Goal: Information Seeking & Learning: Learn about a topic

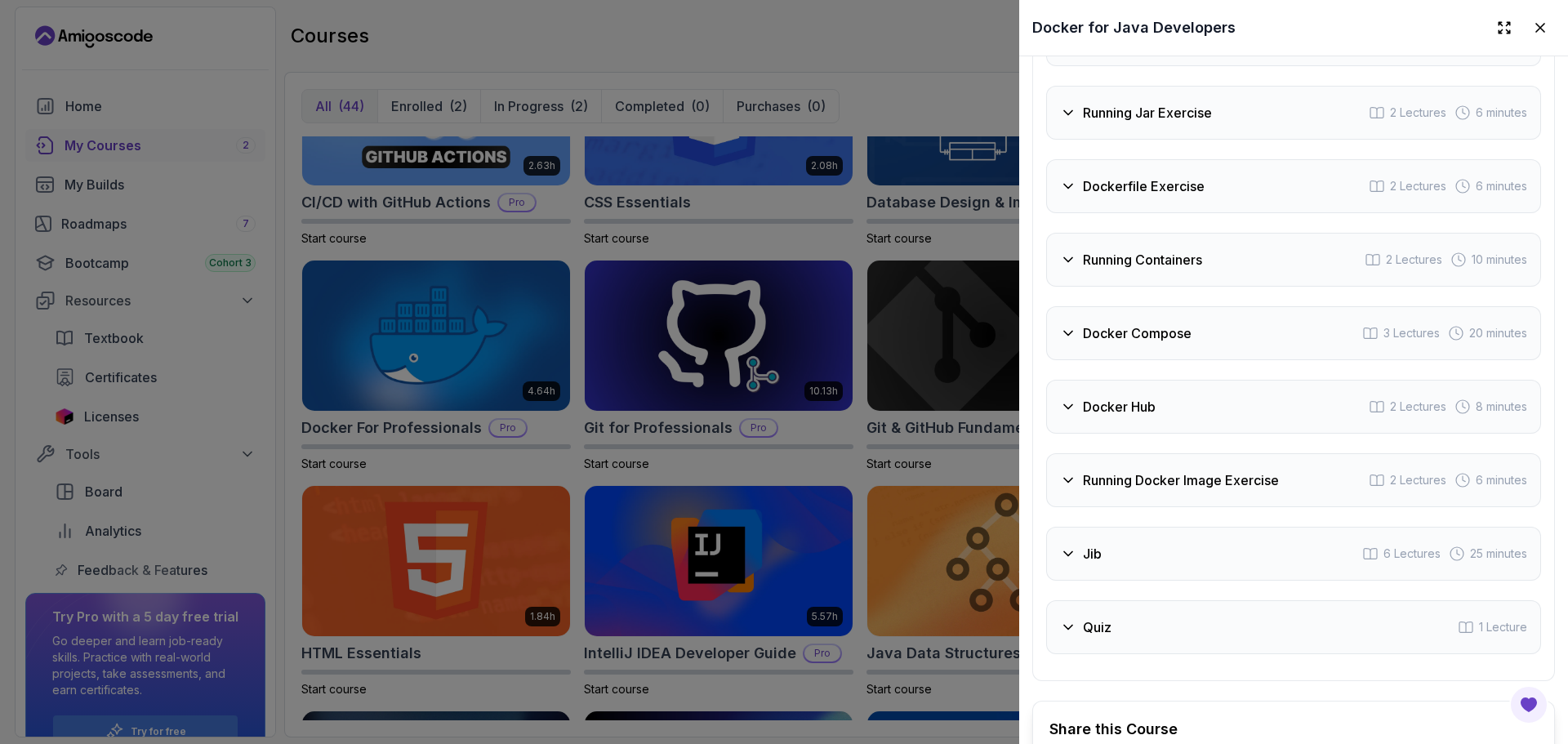
click at [916, 252] on div at bounding box center [784, 372] width 1568 height 744
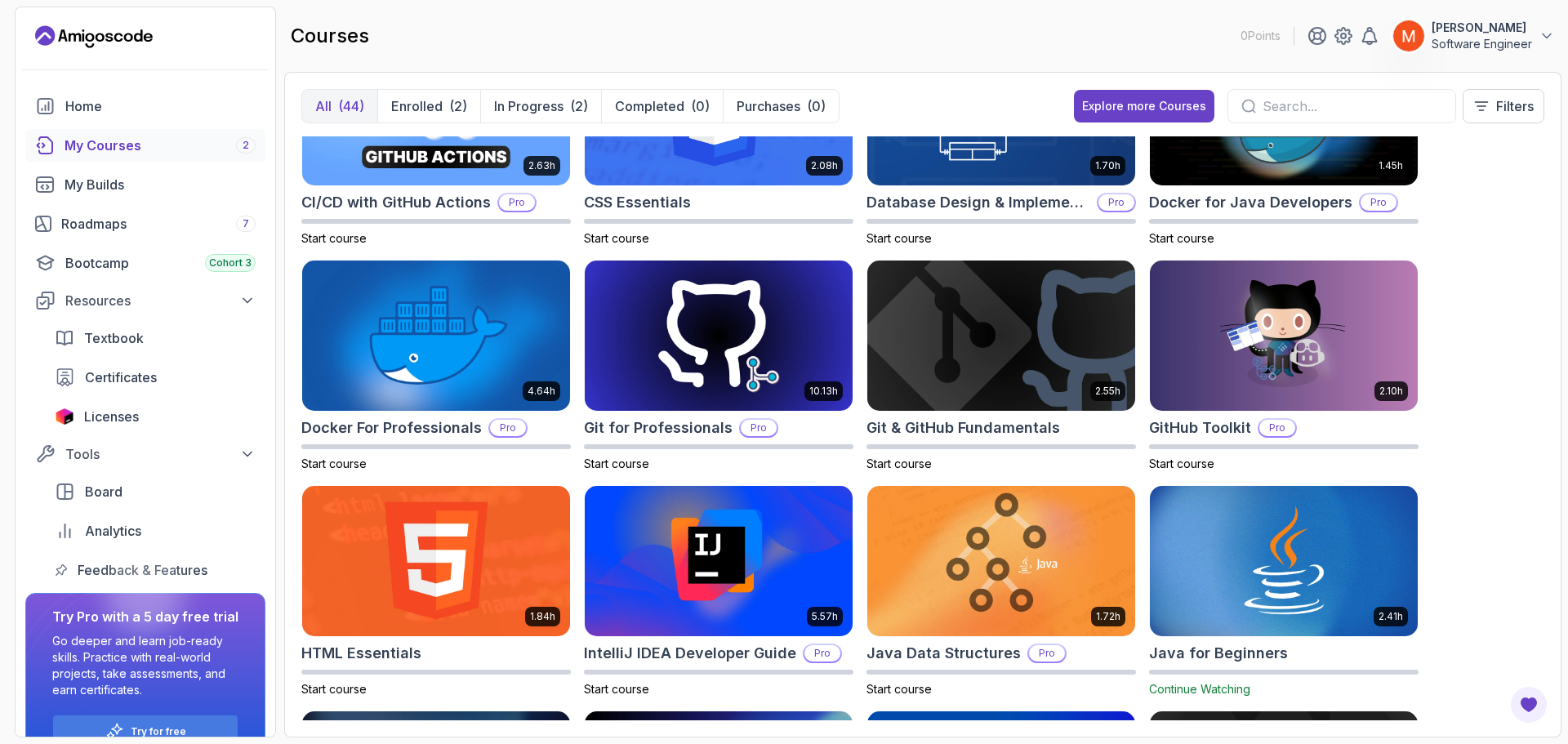
click at [1483, 359] on div "8.31h Advanced Databases Pro Start course 5.18h Advanced Spring Boot Pro Start …" at bounding box center [923, 428] width 1243 height 584
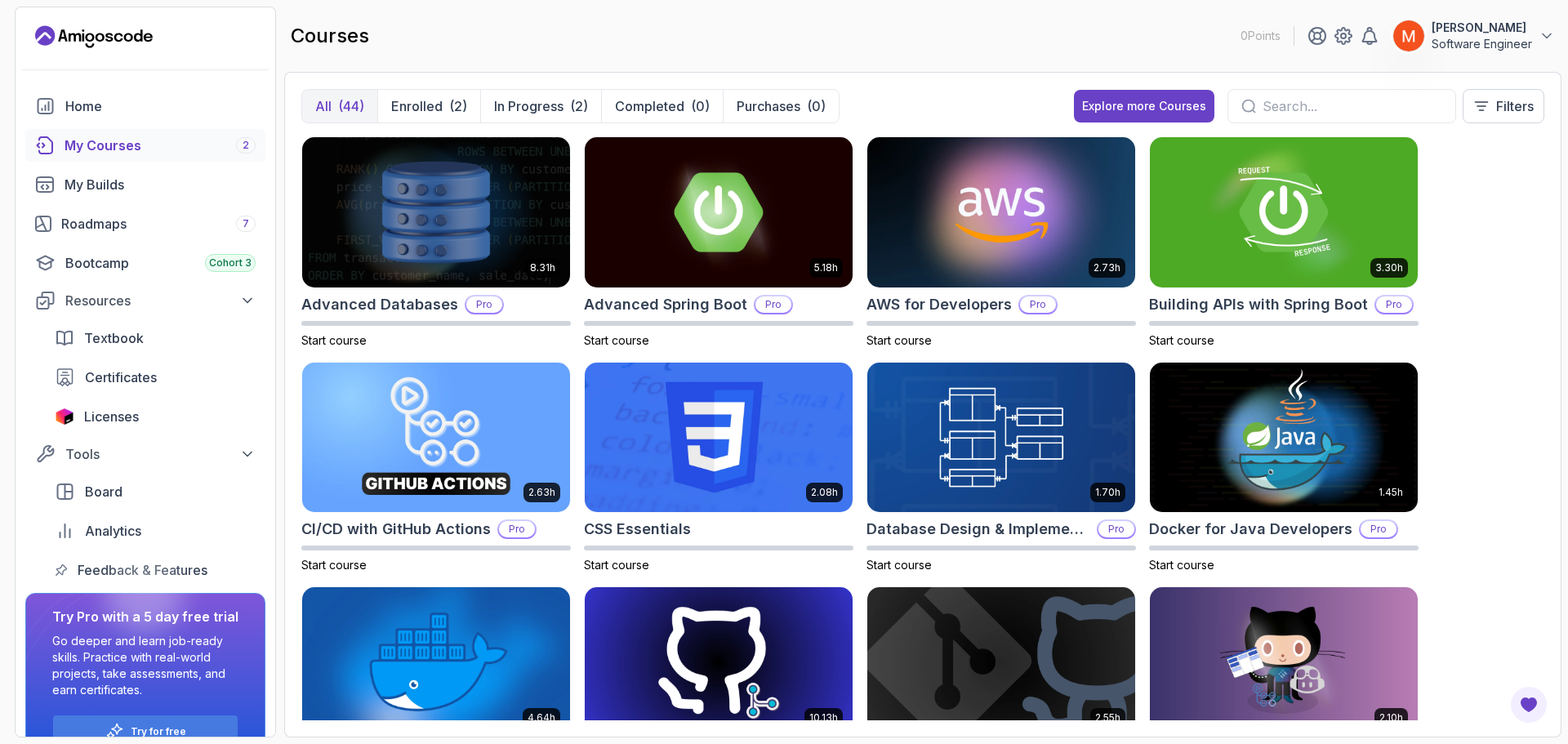
drag, startPoint x: 1567, startPoint y: 1, endPoint x: 964, endPoint y: 64, distance: 606.3
click at [964, 64] on div "courses 0 Points [PERSON_NAME] Software Engineer" at bounding box center [923, 36] width 1278 height 59
click at [425, 239] on img at bounding box center [436, 212] width 281 height 158
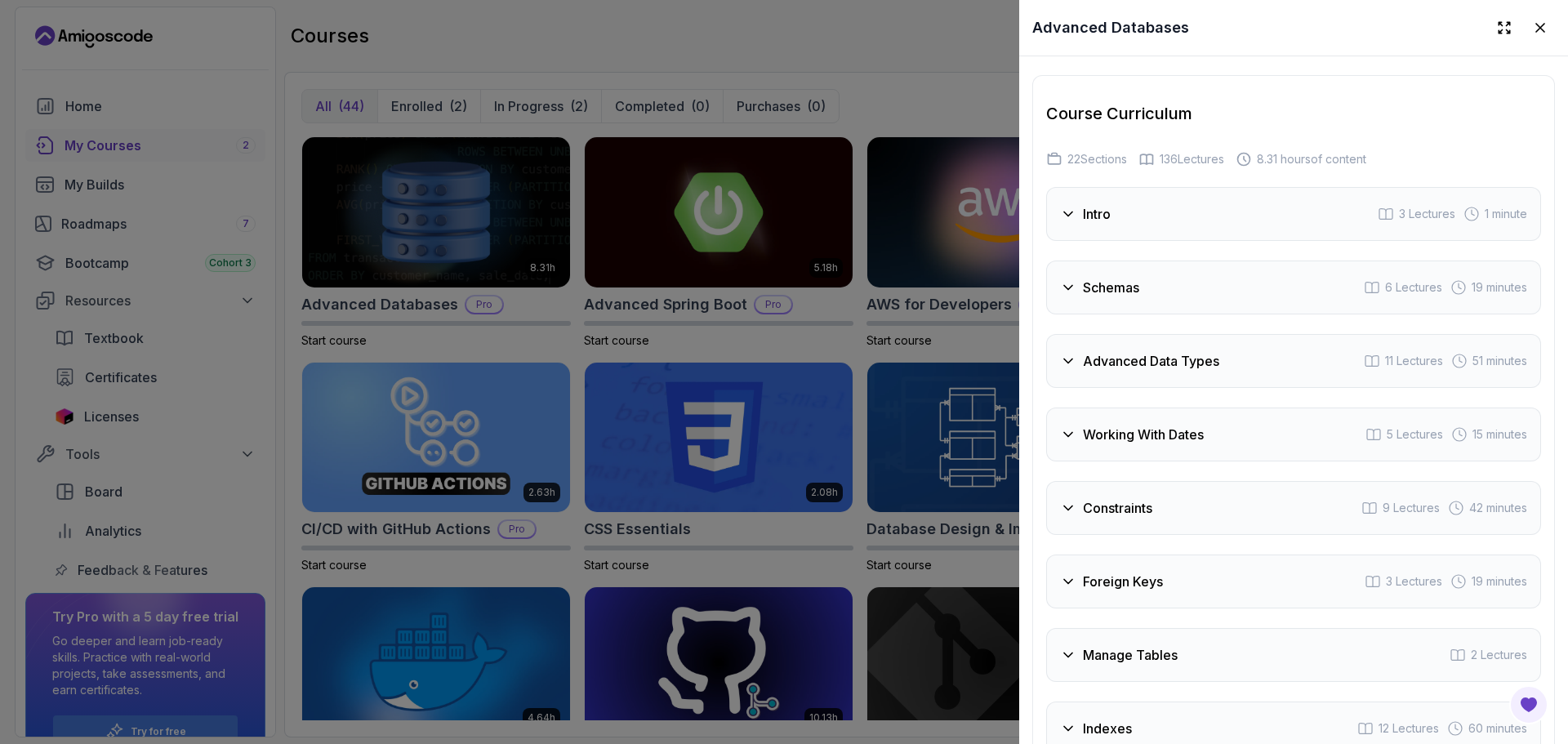
scroll to position [2785, 0]
click at [1255, 220] on div "Intro 3 Lectures 1 minute" at bounding box center [1293, 218] width 495 height 54
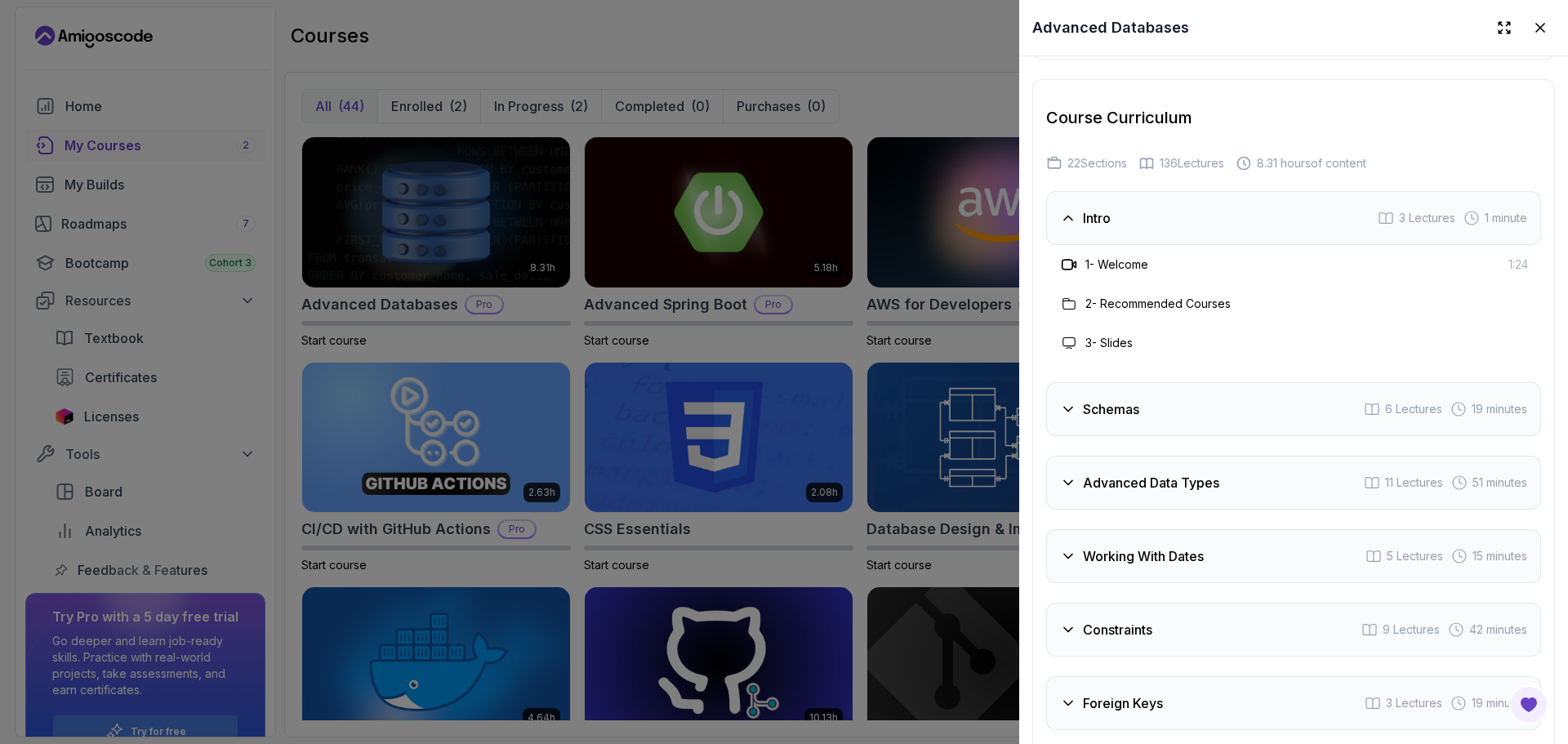
click at [1258, 229] on div "Intro 3 Lectures 1 minute" at bounding box center [1293, 218] width 495 height 54
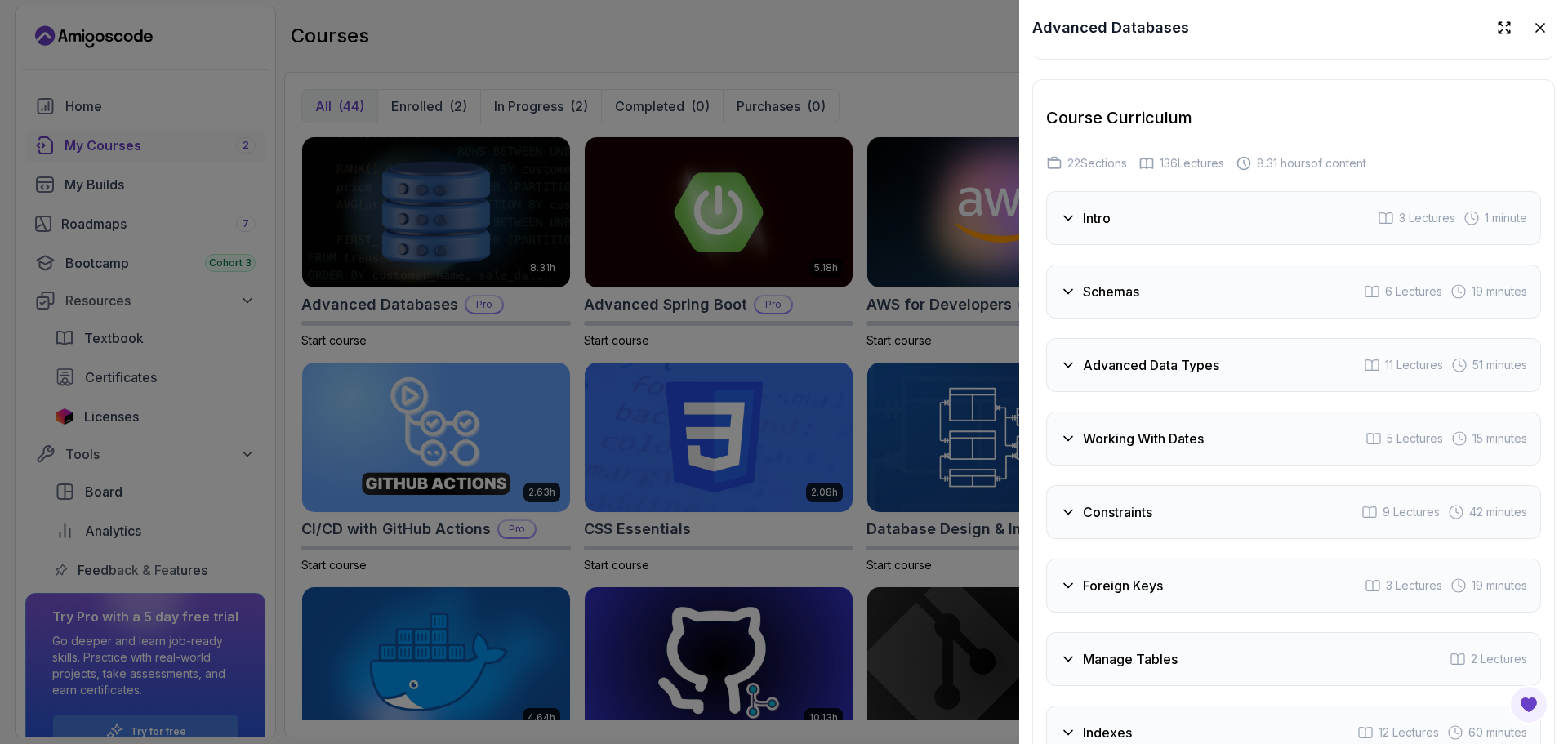
click at [1254, 340] on div "Intro 3 Lectures 1 minute Schemas 6 Lectures 19 minutes Advanced Data Types 11 …" at bounding box center [1293, 512] width 495 height 642
click at [1229, 392] on div "Advanced Data Types 11 Lectures 51 minutes" at bounding box center [1293, 365] width 495 height 54
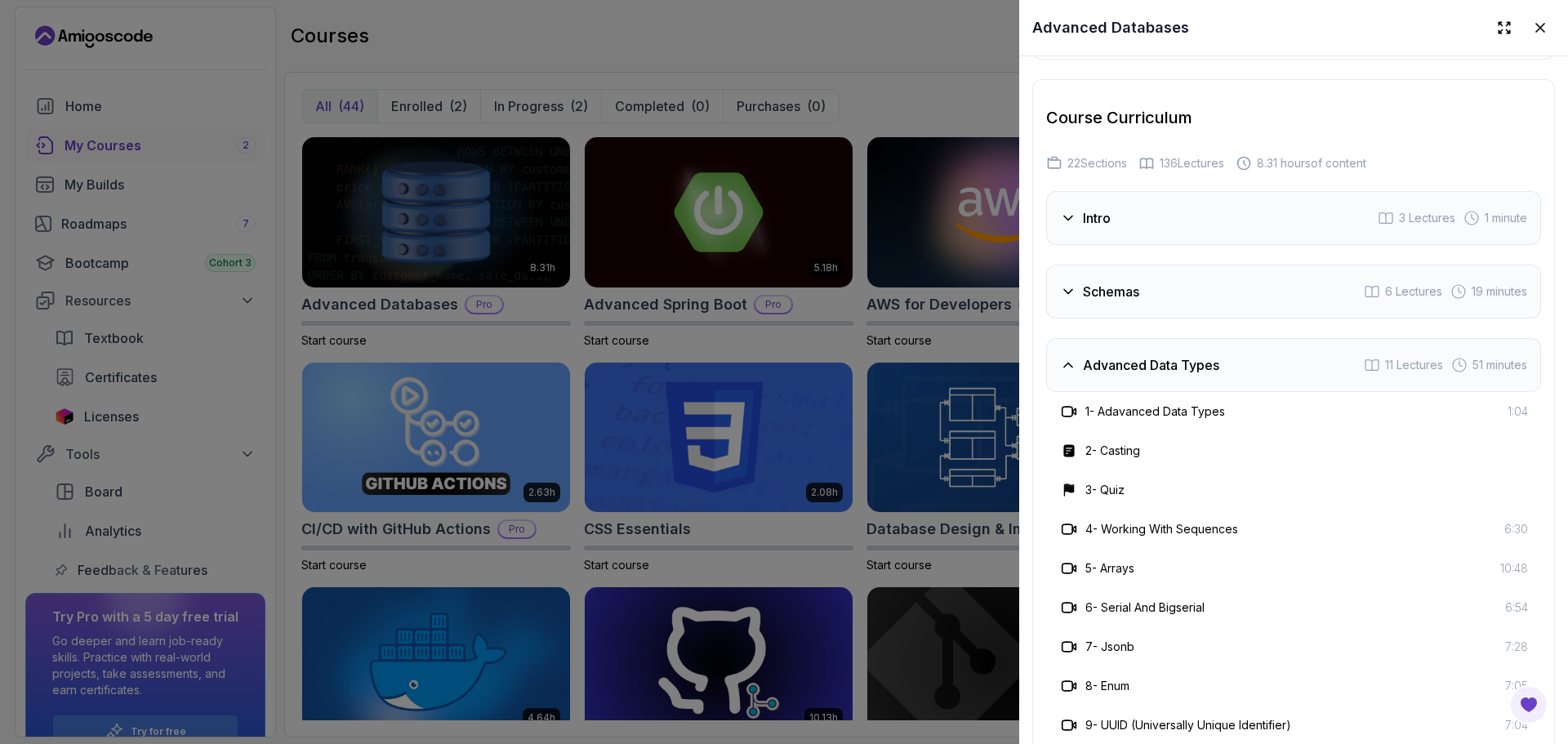
click at [1229, 392] on div "Advanced Data Types 11 Lectures 51 minutes" at bounding box center [1293, 365] width 495 height 54
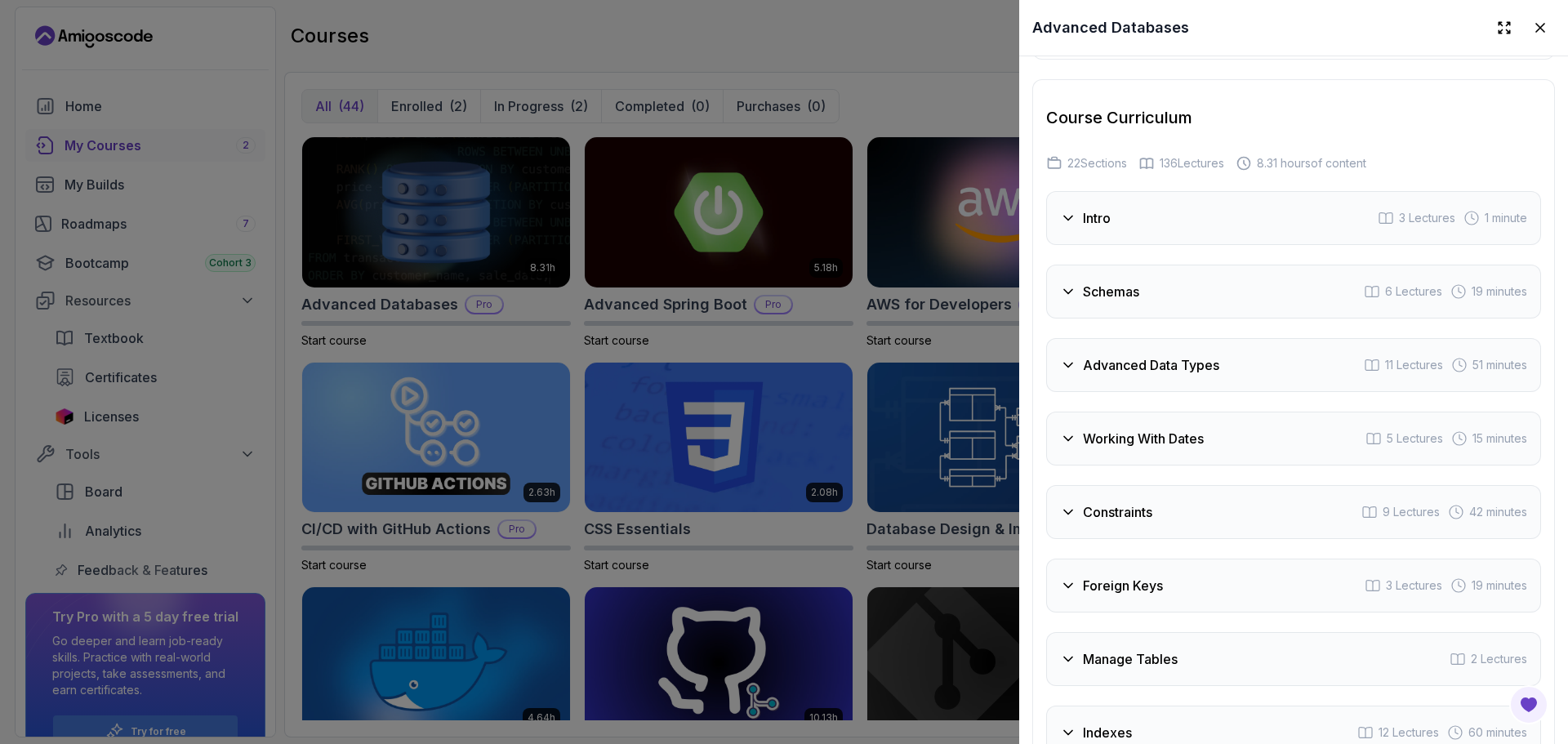
click at [909, 342] on div at bounding box center [784, 372] width 1568 height 744
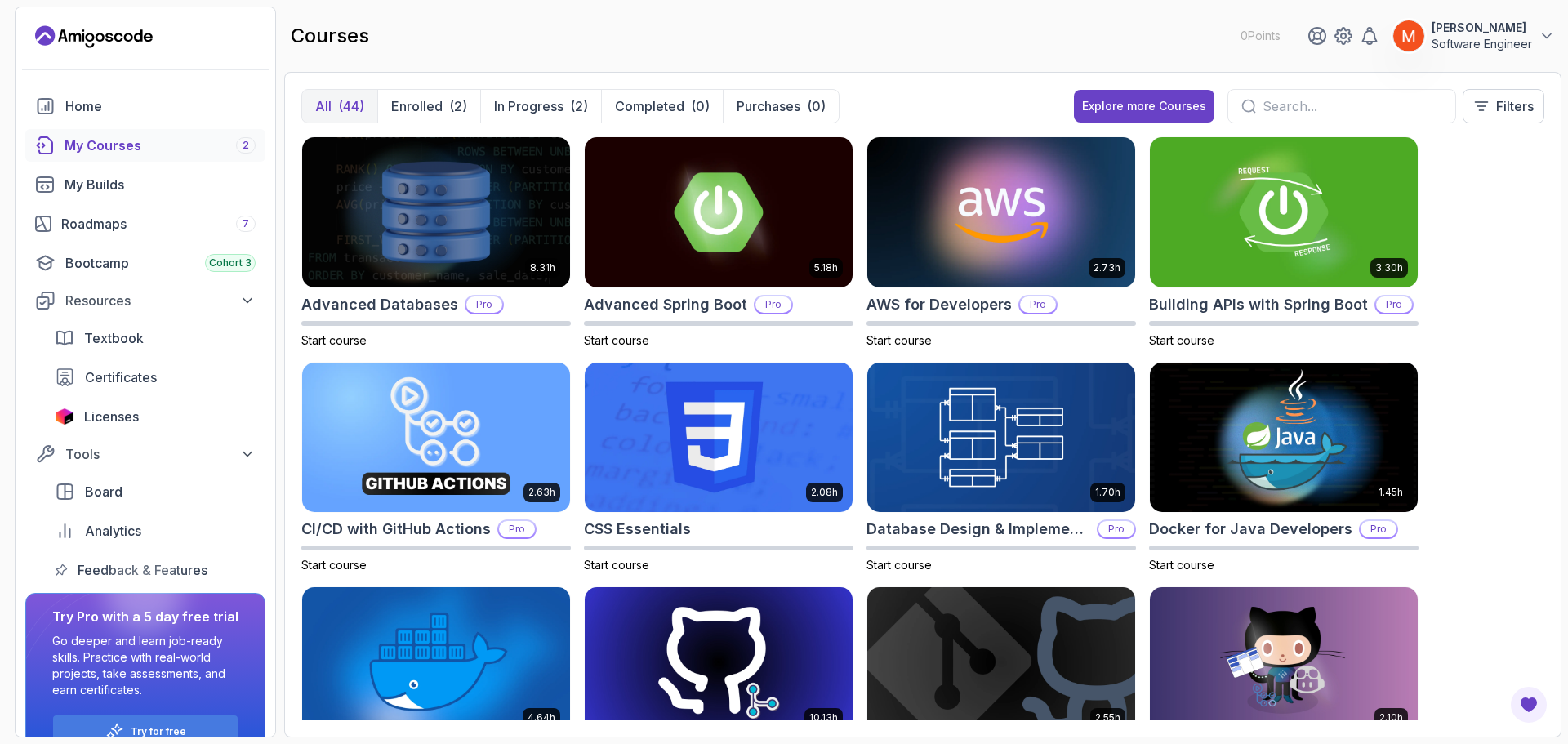
click at [909, 342] on span "Start course" at bounding box center [898, 340] width 65 height 14
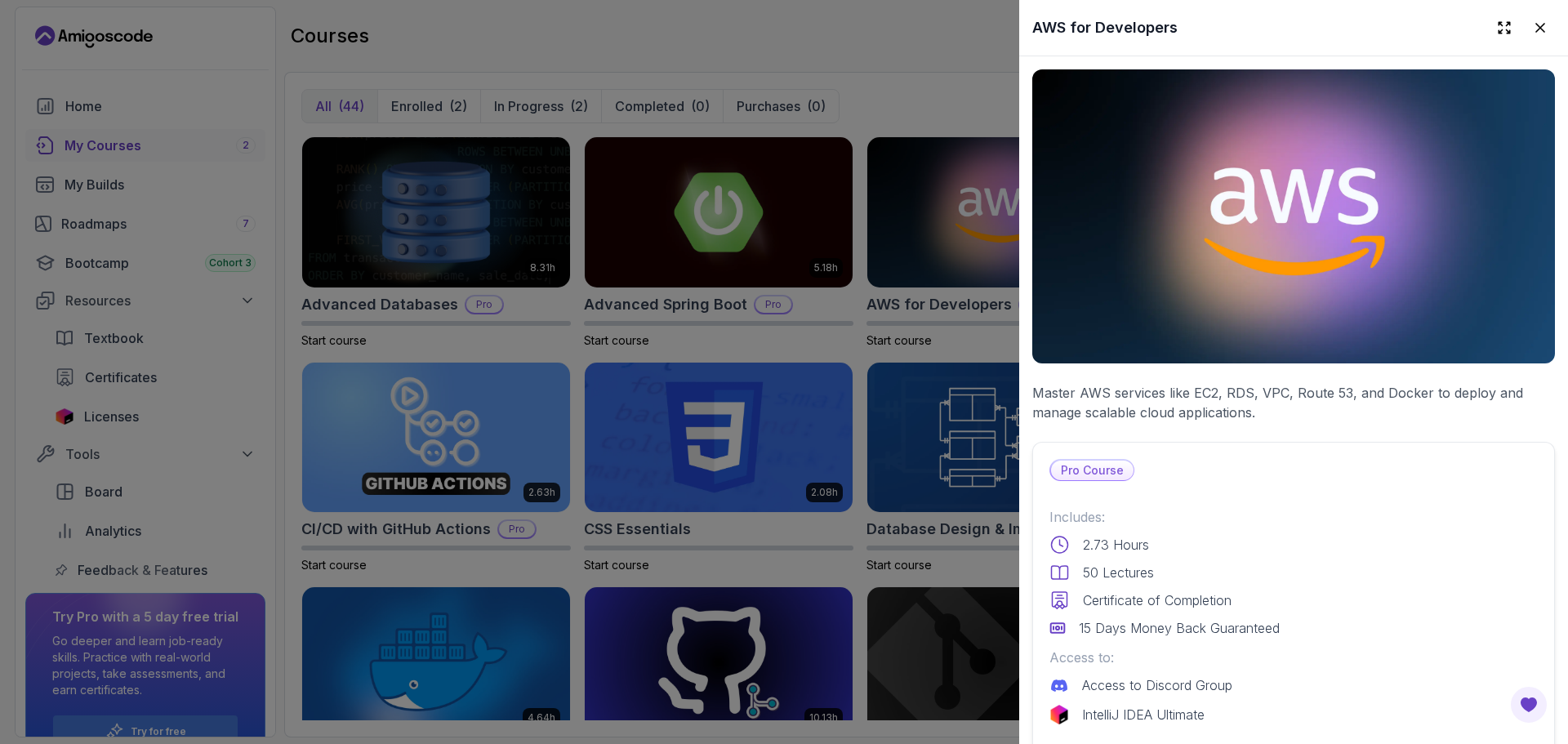
click at [847, 112] on div at bounding box center [784, 372] width 1568 height 744
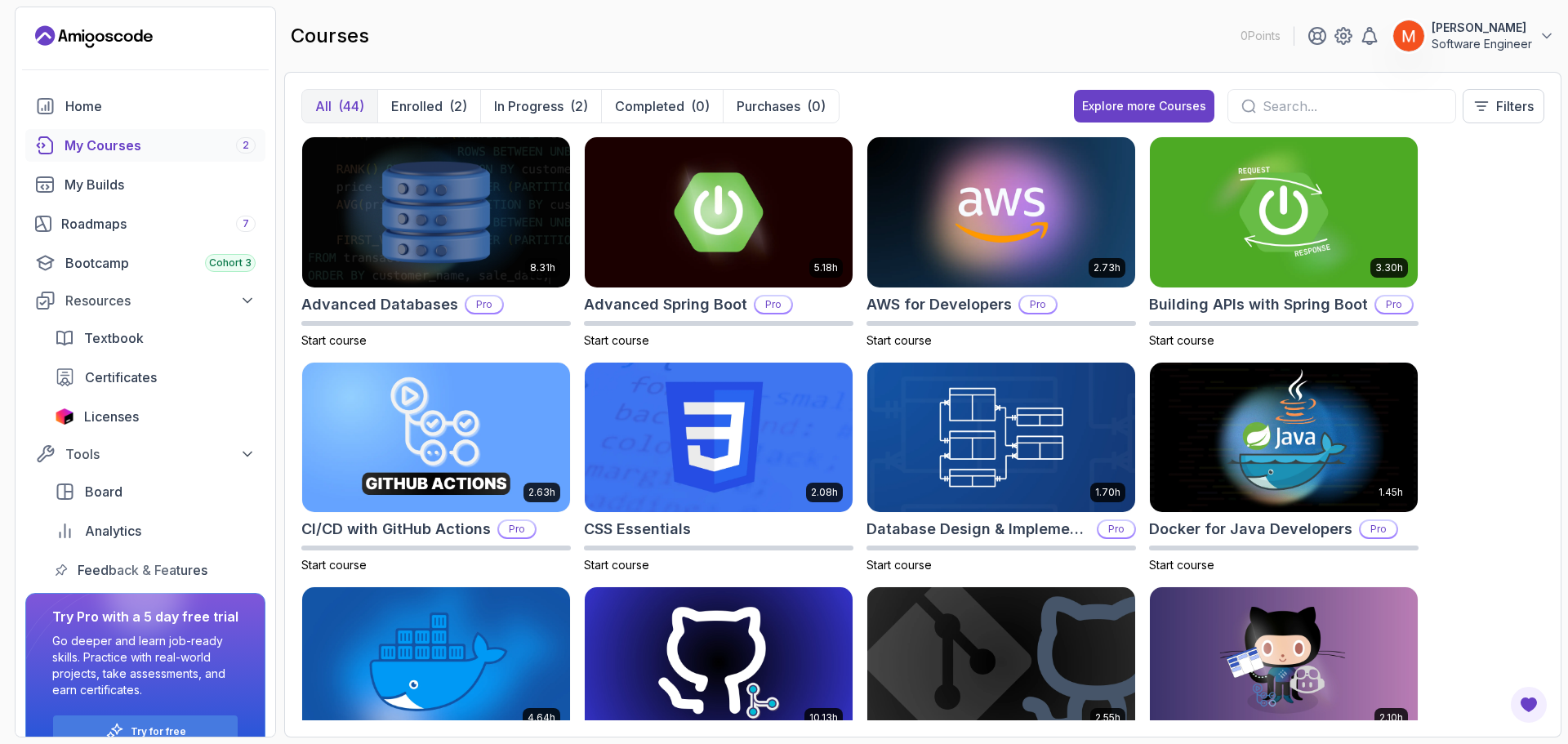
click at [847, 112] on div "All (44) Enrolled (2) In Progress (2) Completed (0) Purchases (0)" at bounding box center [577, 107] width 551 height 35
click at [999, 469] on img at bounding box center [1001, 437] width 281 height 158
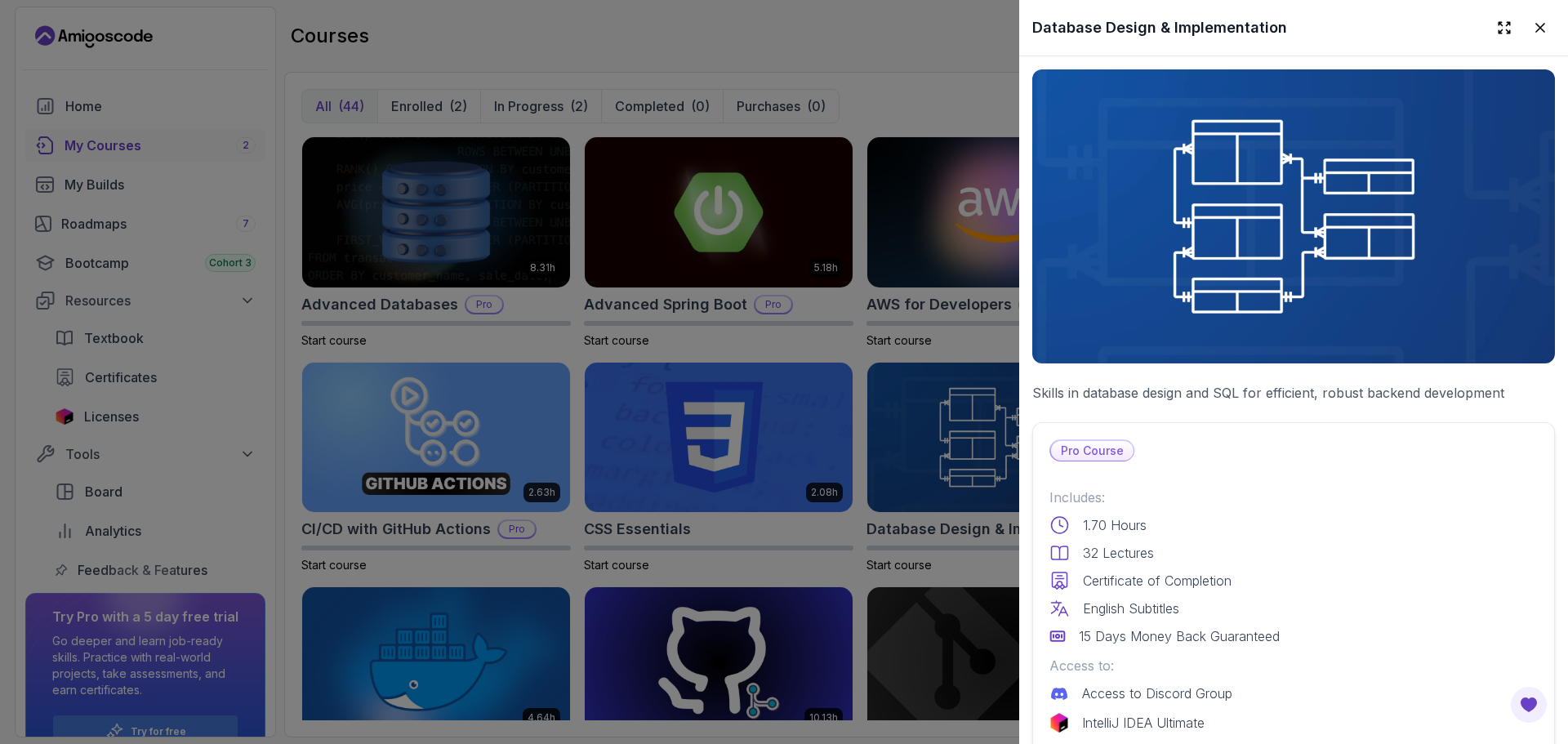
click at [1146, 388] on p "Skills in database design and SQL for efficient, robust backend development" at bounding box center [1293, 392] width 522 height 20
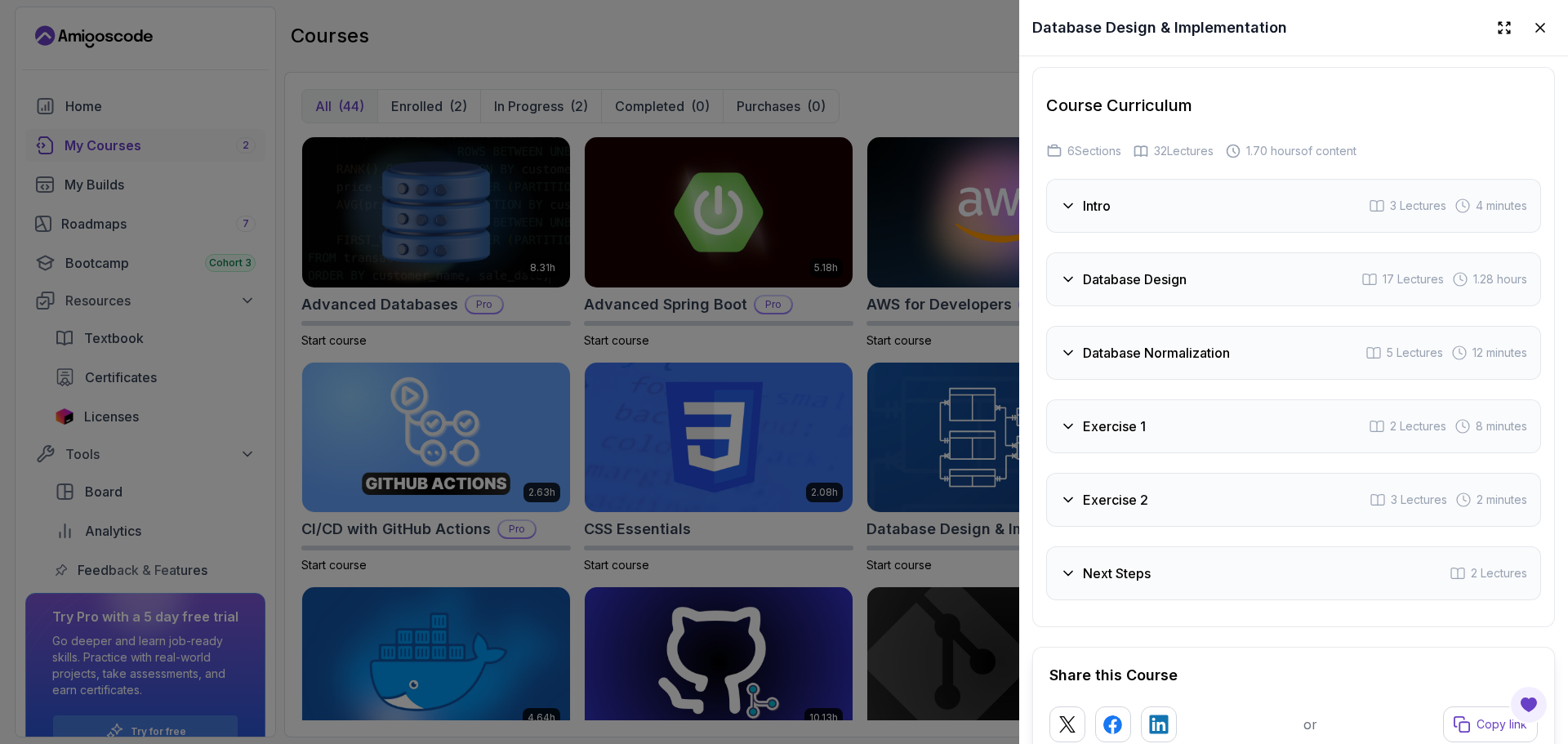
scroll to position [3424, 0]
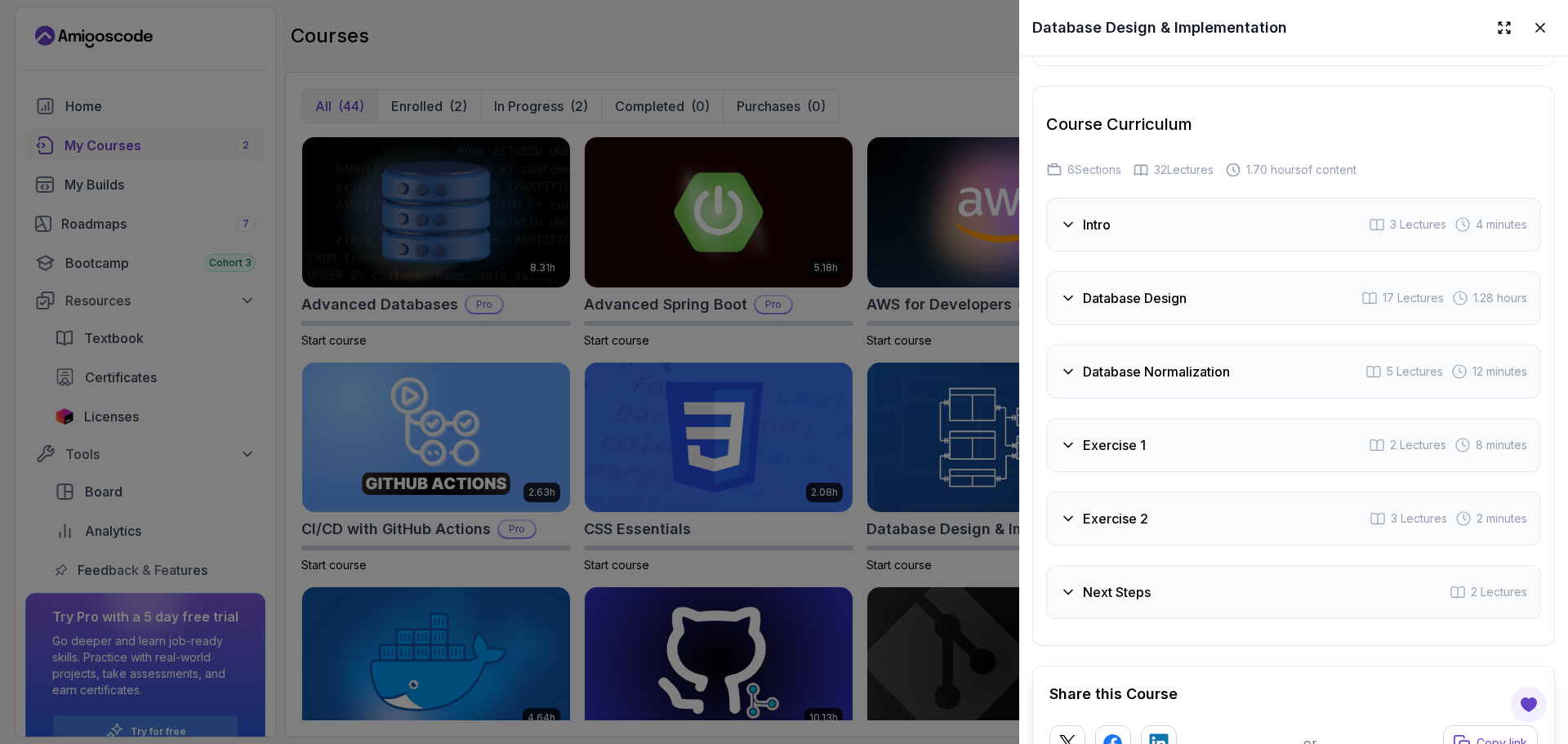
click at [1132, 325] on div "Database Design 17 Lectures 1.28 hours" at bounding box center [1293, 298] width 495 height 54
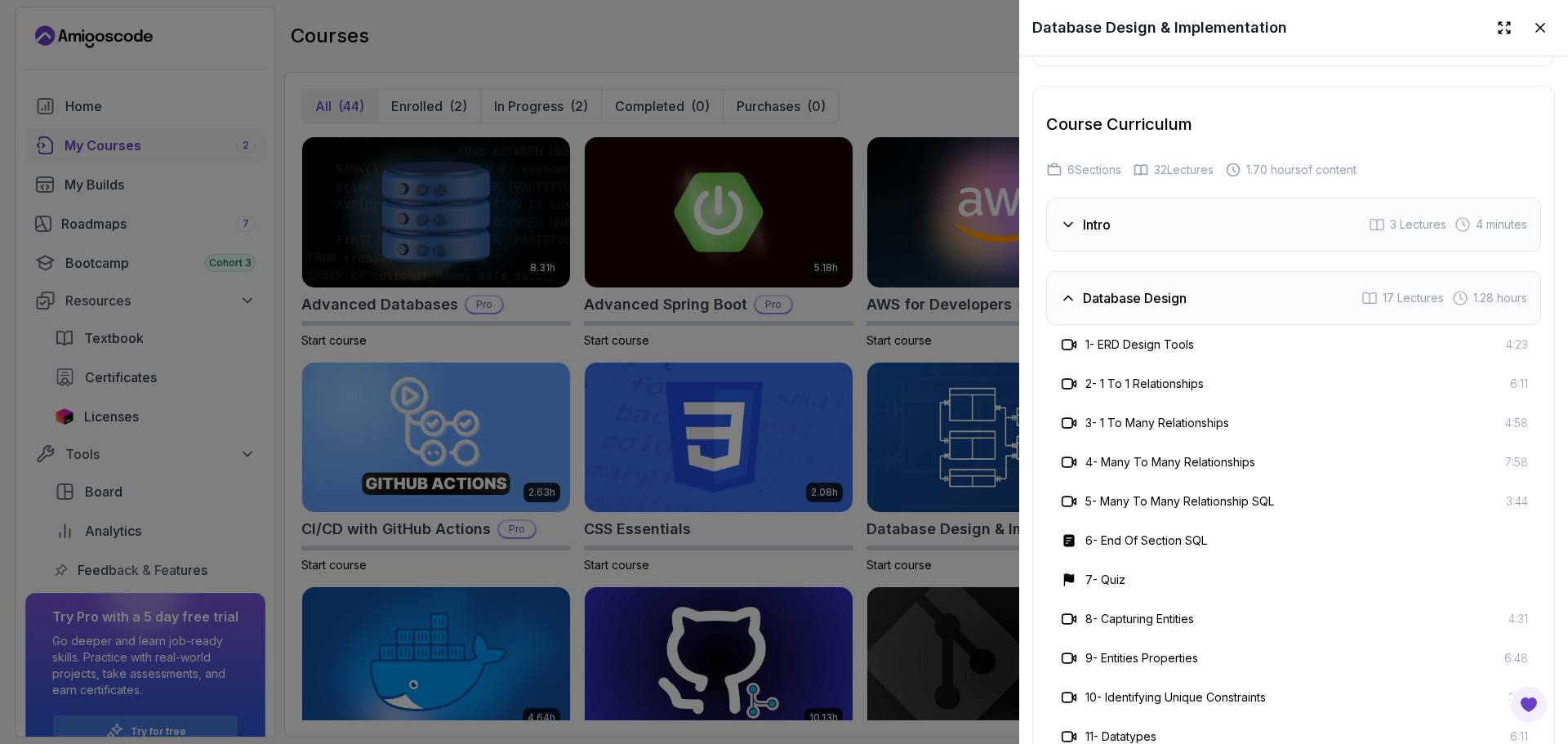
click at [1132, 325] on div "Database Design 17 Lectures 1.28 hours" at bounding box center [1293, 298] width 495 height 54
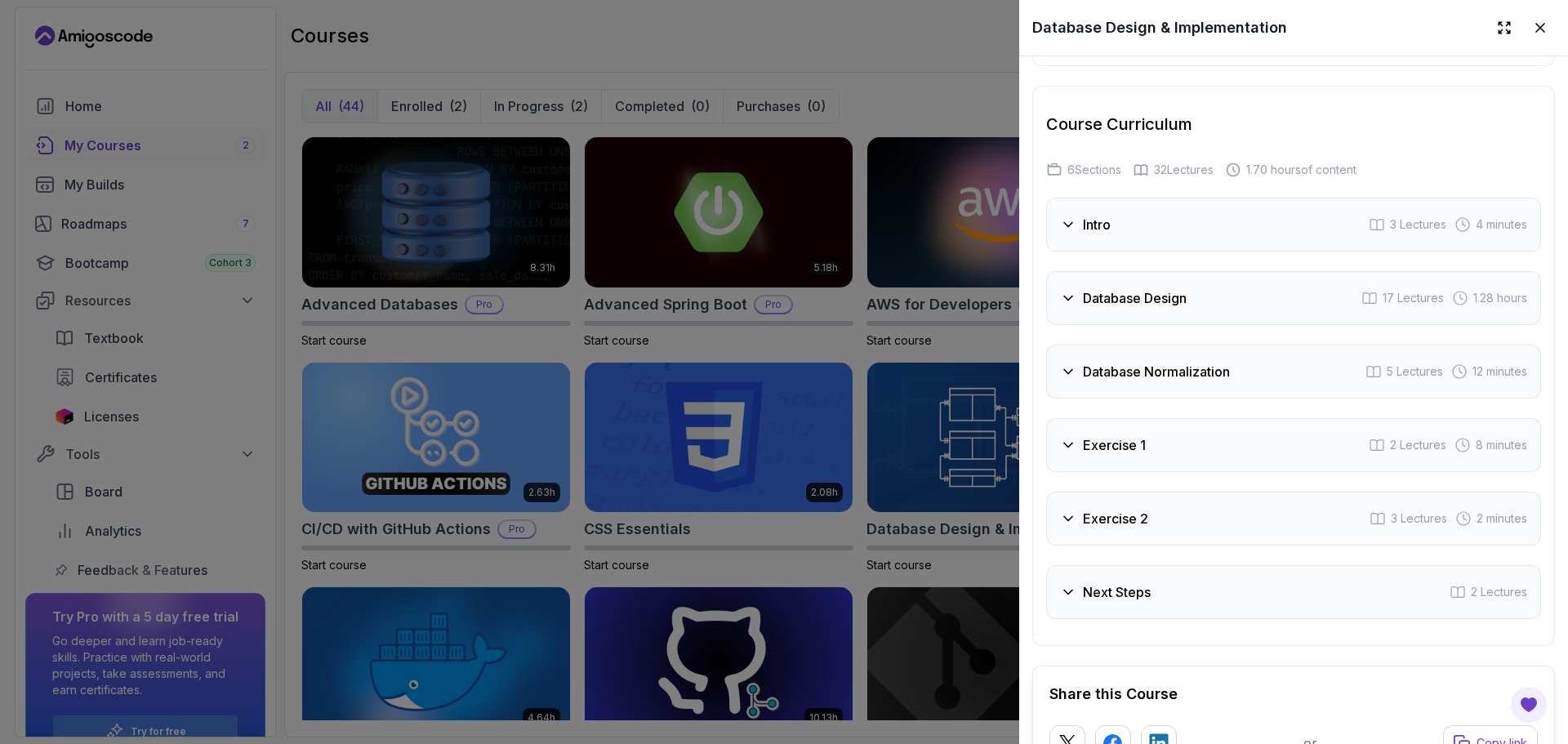
click at [936, 109] on div at bounding box center [784, 372] width 1568 height 744
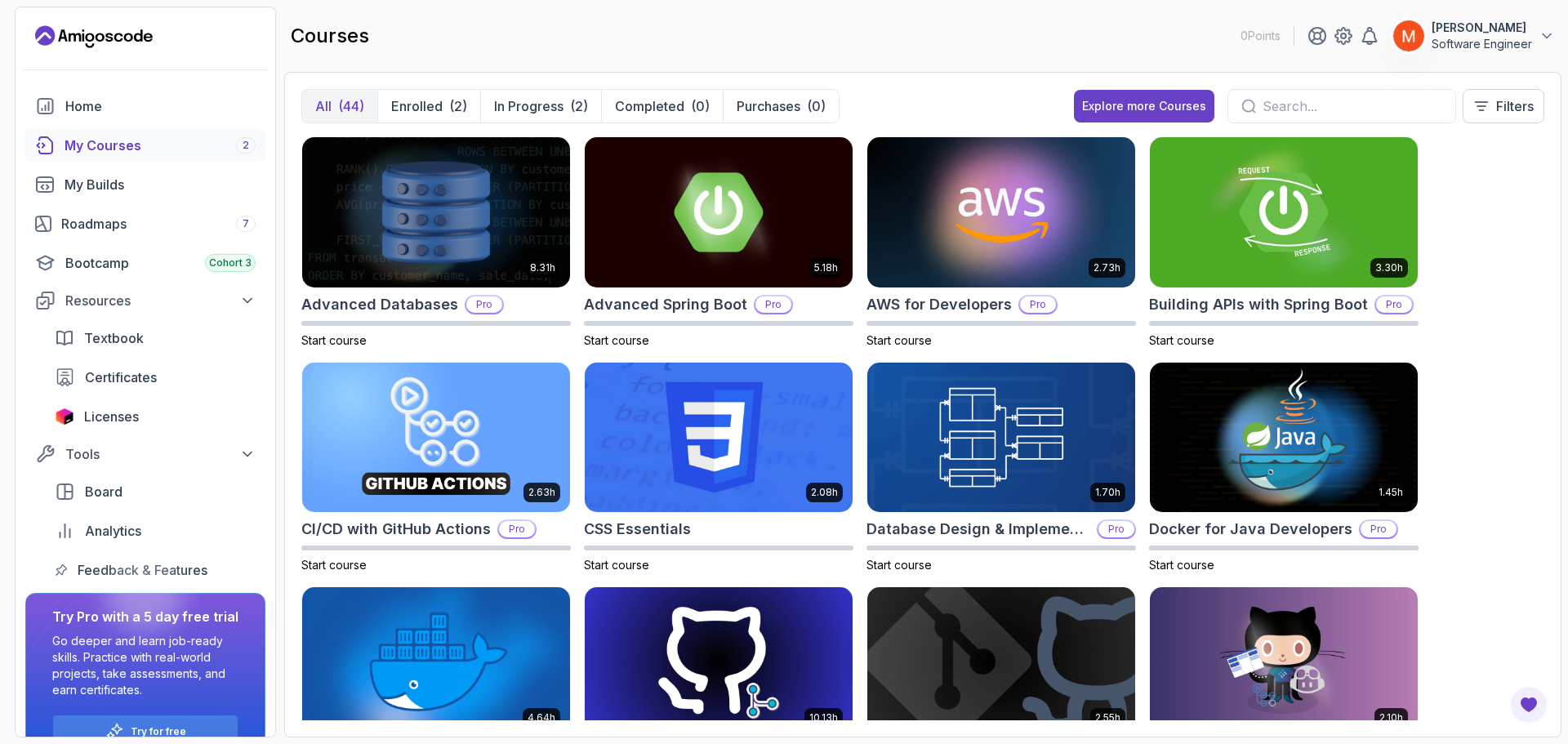
click at [1497, 234] on div "8.31h Advanced Databases Pro Start course 5.18h Advanced Spring Boot Pro Start …" at bounding box center [923, 428] width 1243 height 584
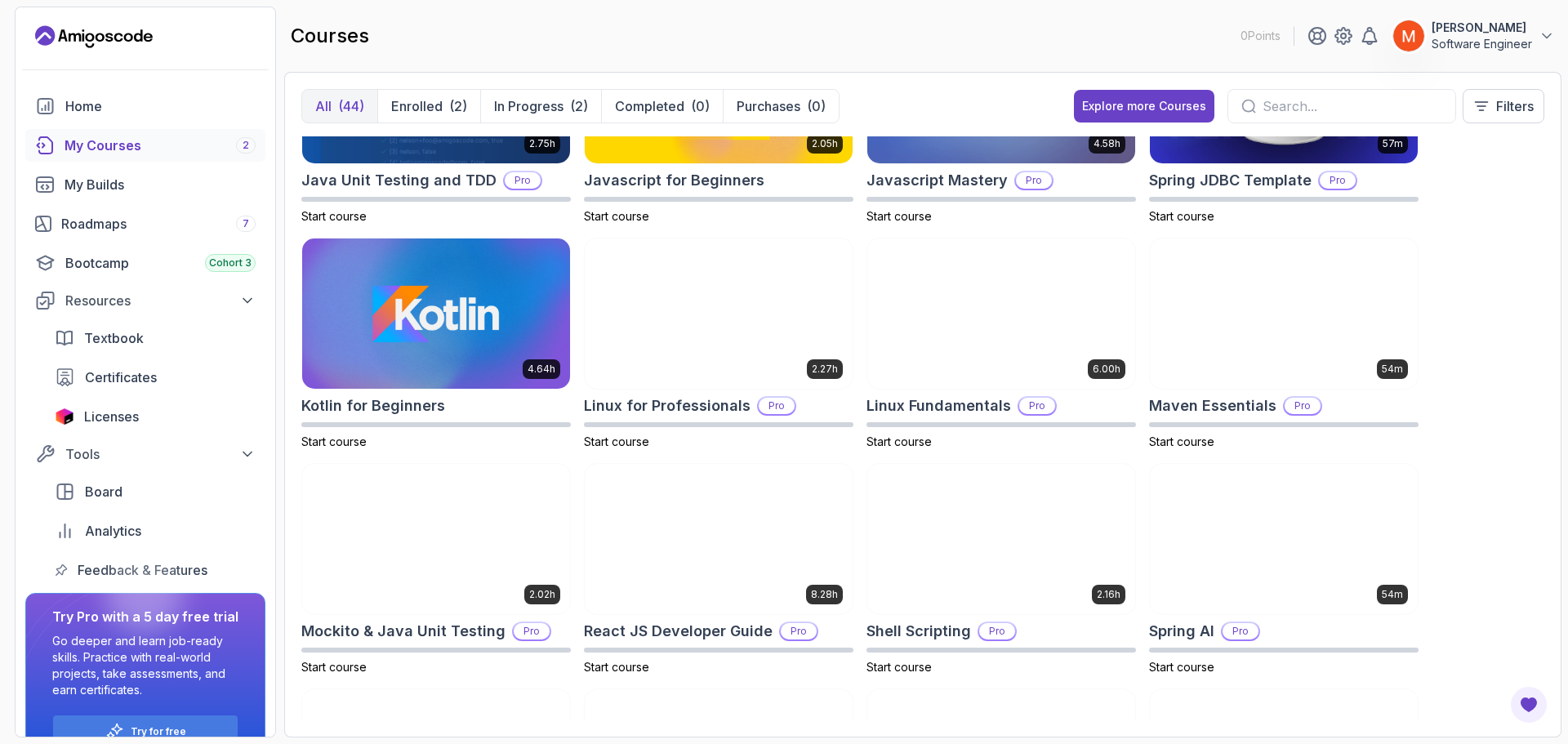
scroll to position [1441, 0]
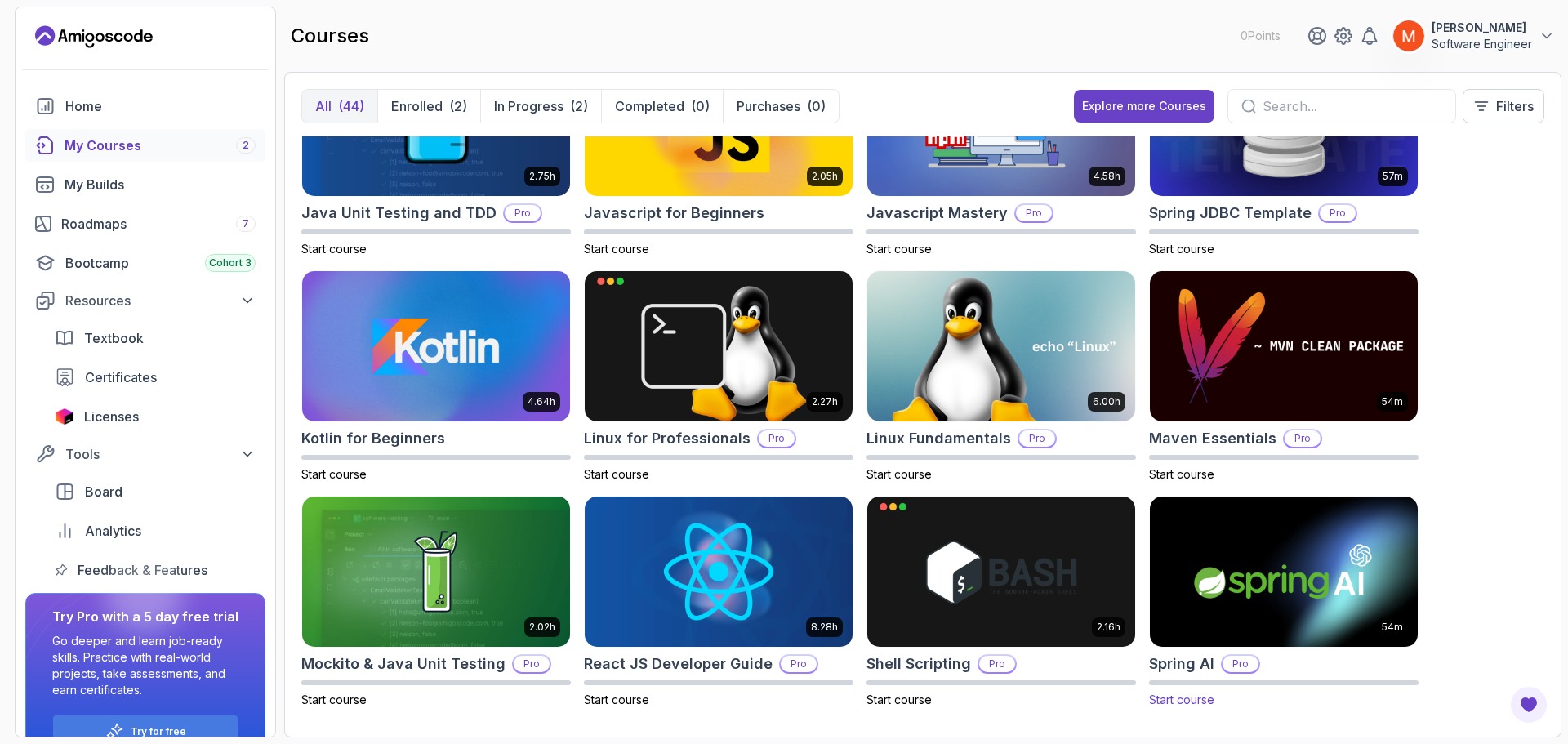
click at [1268, 612] on img at bounding box center [1284, 572] width 281 height 158
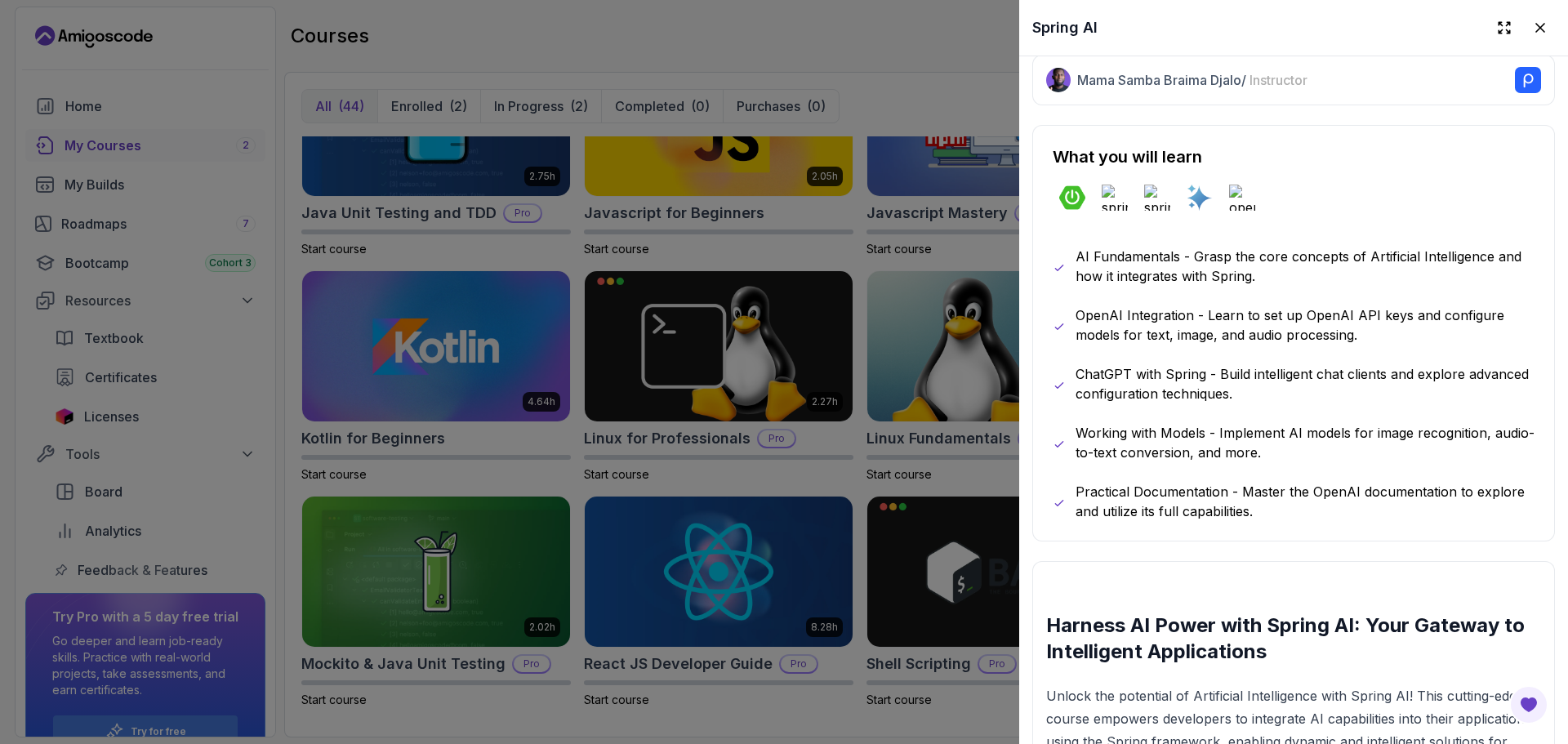
scroll to position [960, 0]
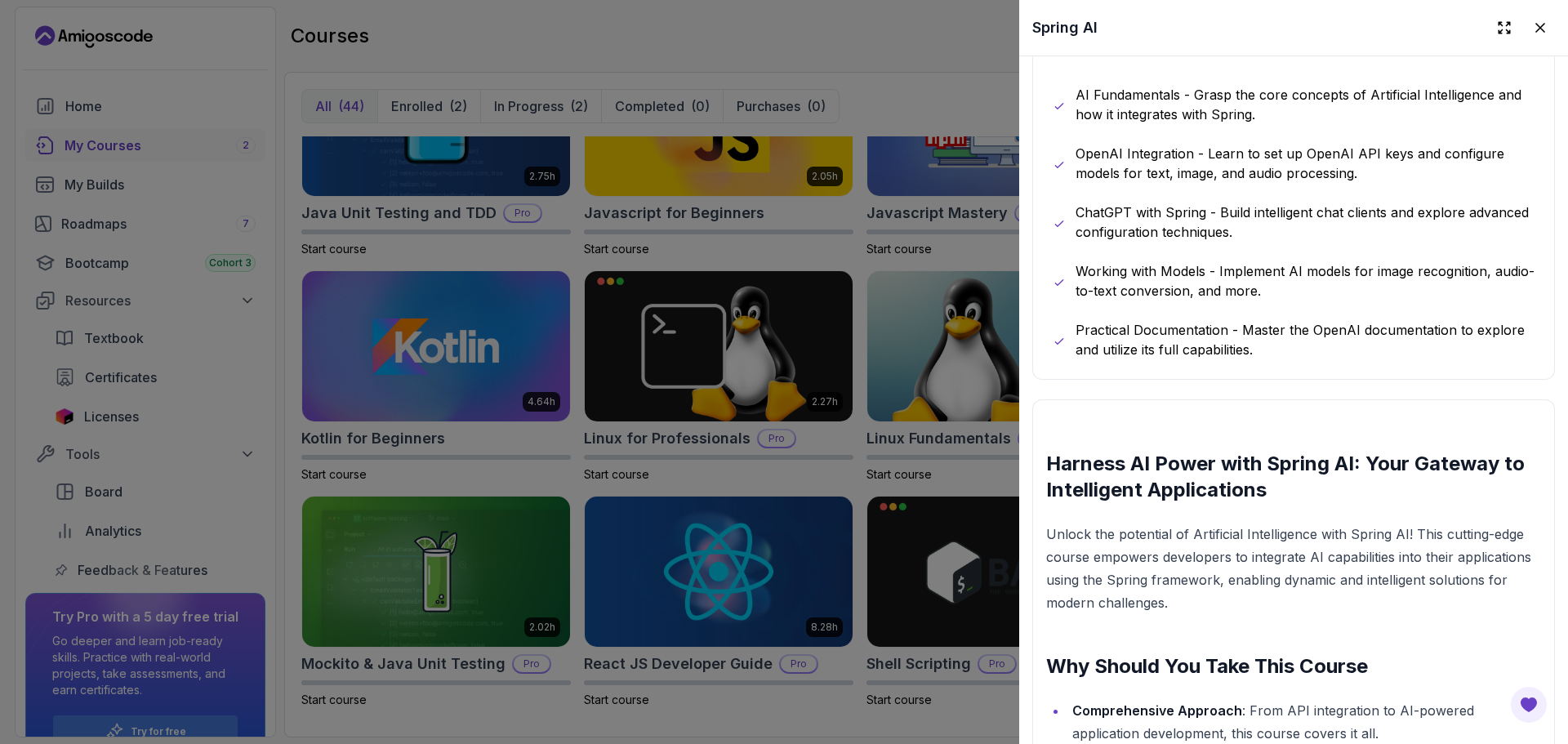
click at [1434, 281] on p "Working with Models - Implement AI models for image recognition, audio-to-text …" at bounding box center [1306, 281] width 459 height 39
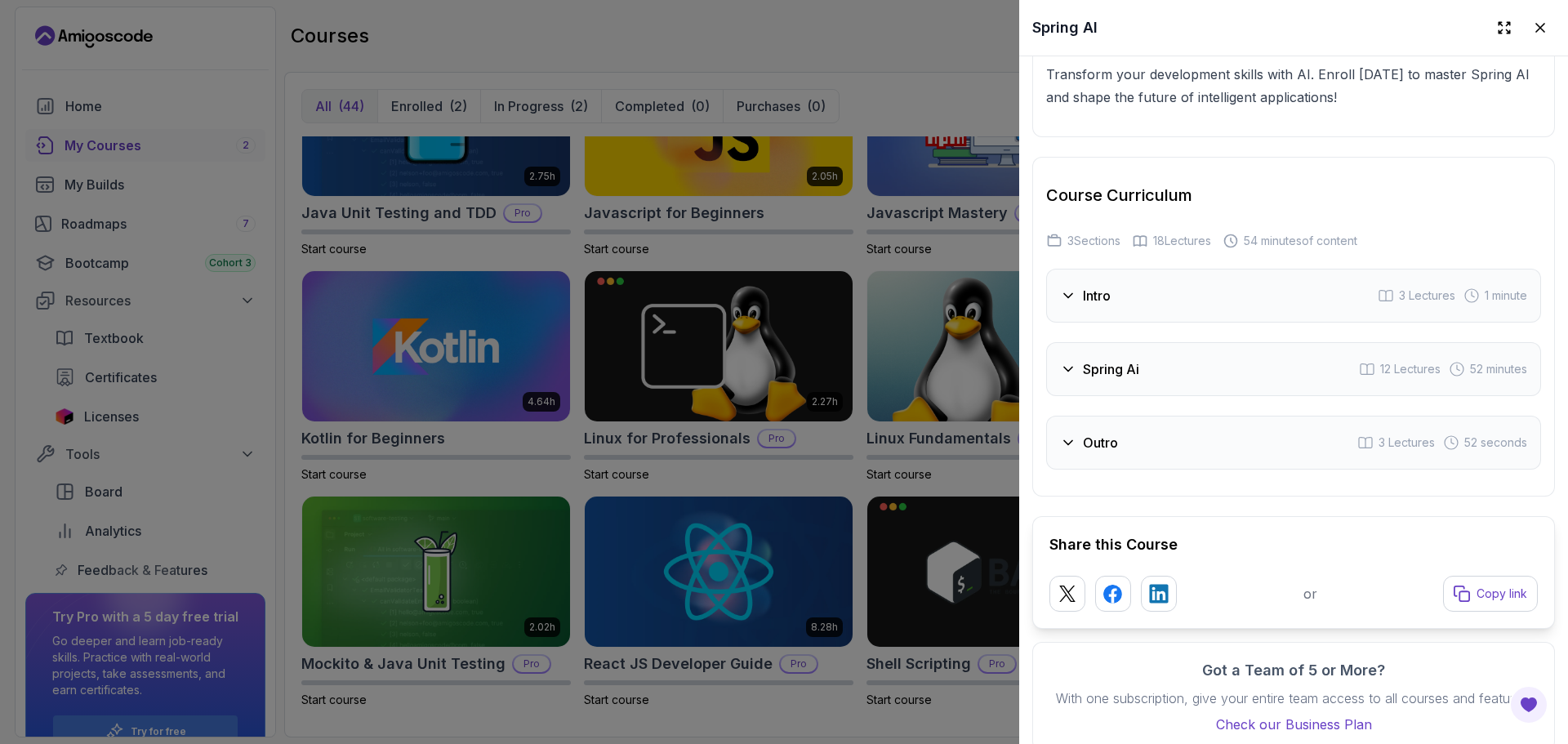
scroll to position [2335, 0]
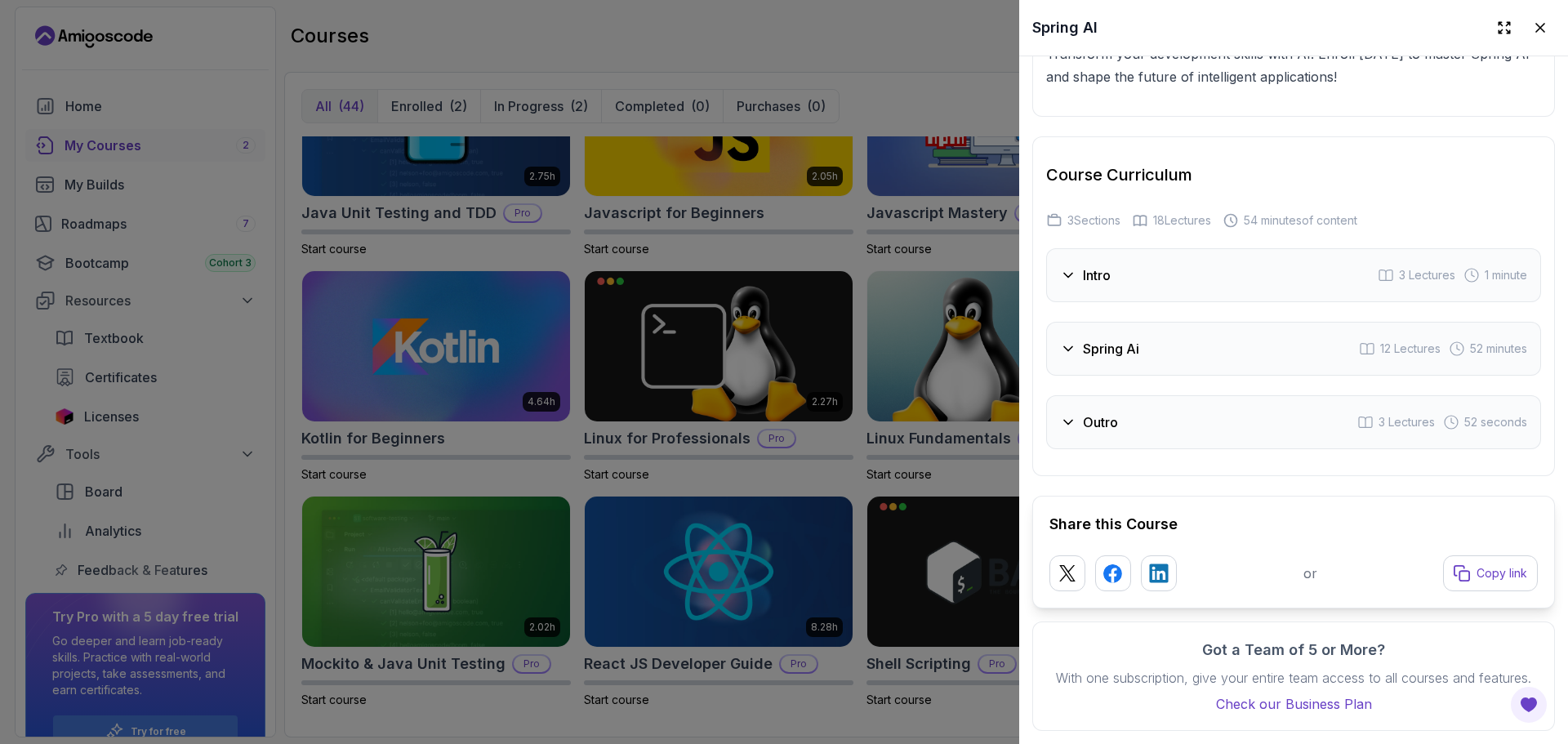
click at [1199, 265] on div "Intro 3 Lectures 1 minute" at bounding box center [1293, 275] width 495 height 54
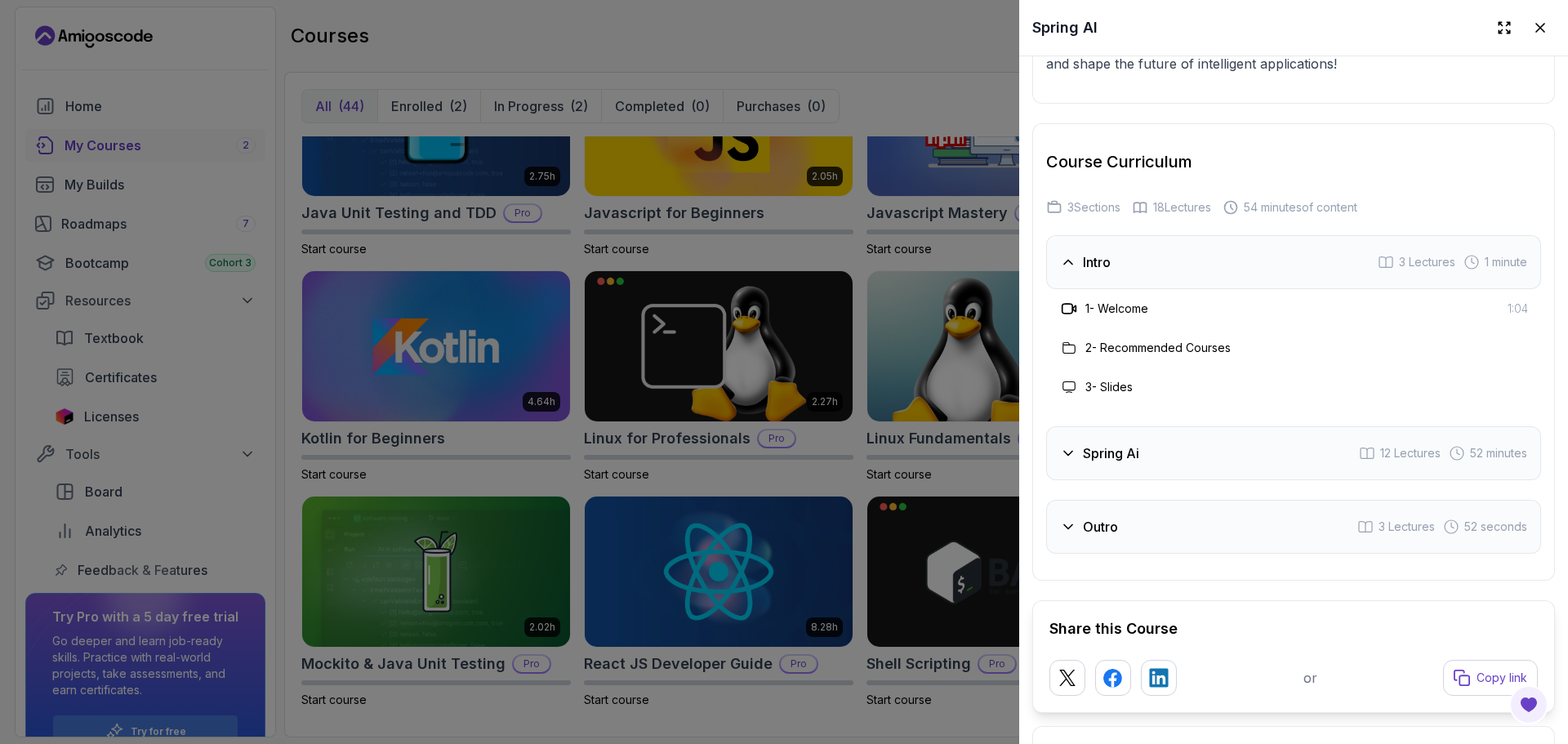
click at [1179, 450] on div "Spring Ai 12 Lectures 52 minutes" at bounding box center [1293, 453] width 495 height 54
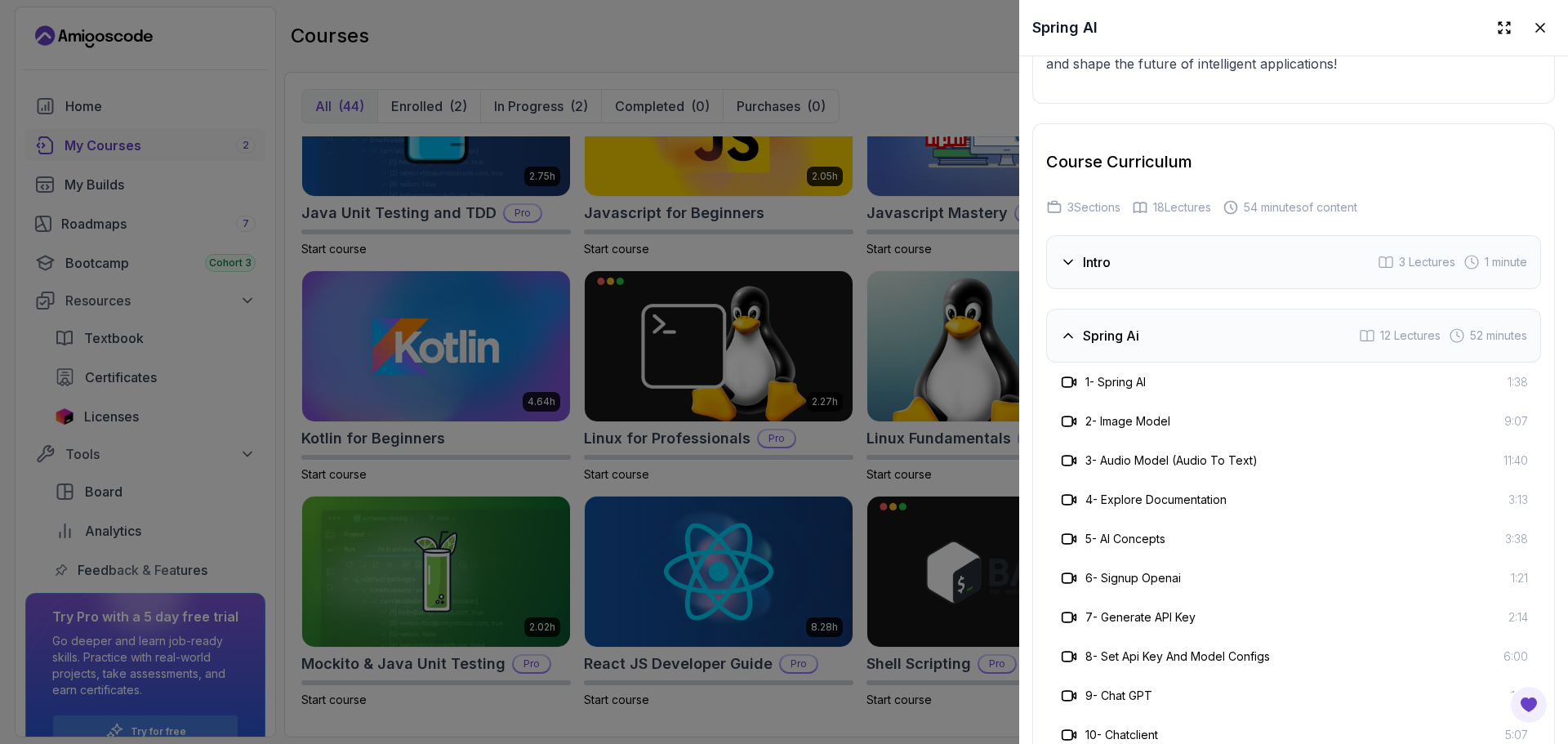
click at [1329, 430] on div "2 - Image Model 9:07" at bounding box center [1293, 421] width 495 height 39
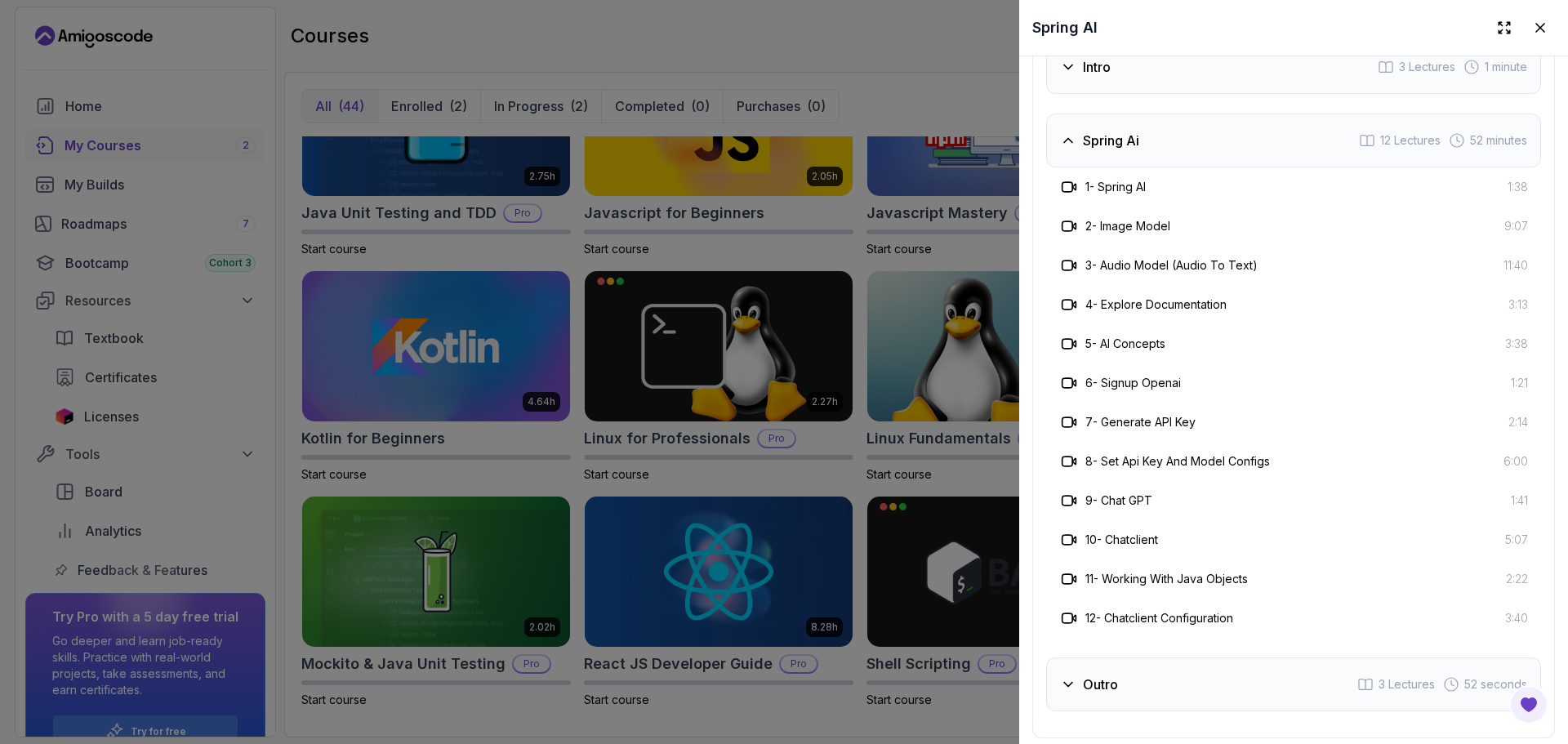
scroll to position [2531, 0]
click at [1255, 333] on div "5 - AI Concepts 3:38" at bounding box center [1293, 343] width 469 height 20
click at [896, 289] on div at bounding box center [784, 372] width 1568 height 744
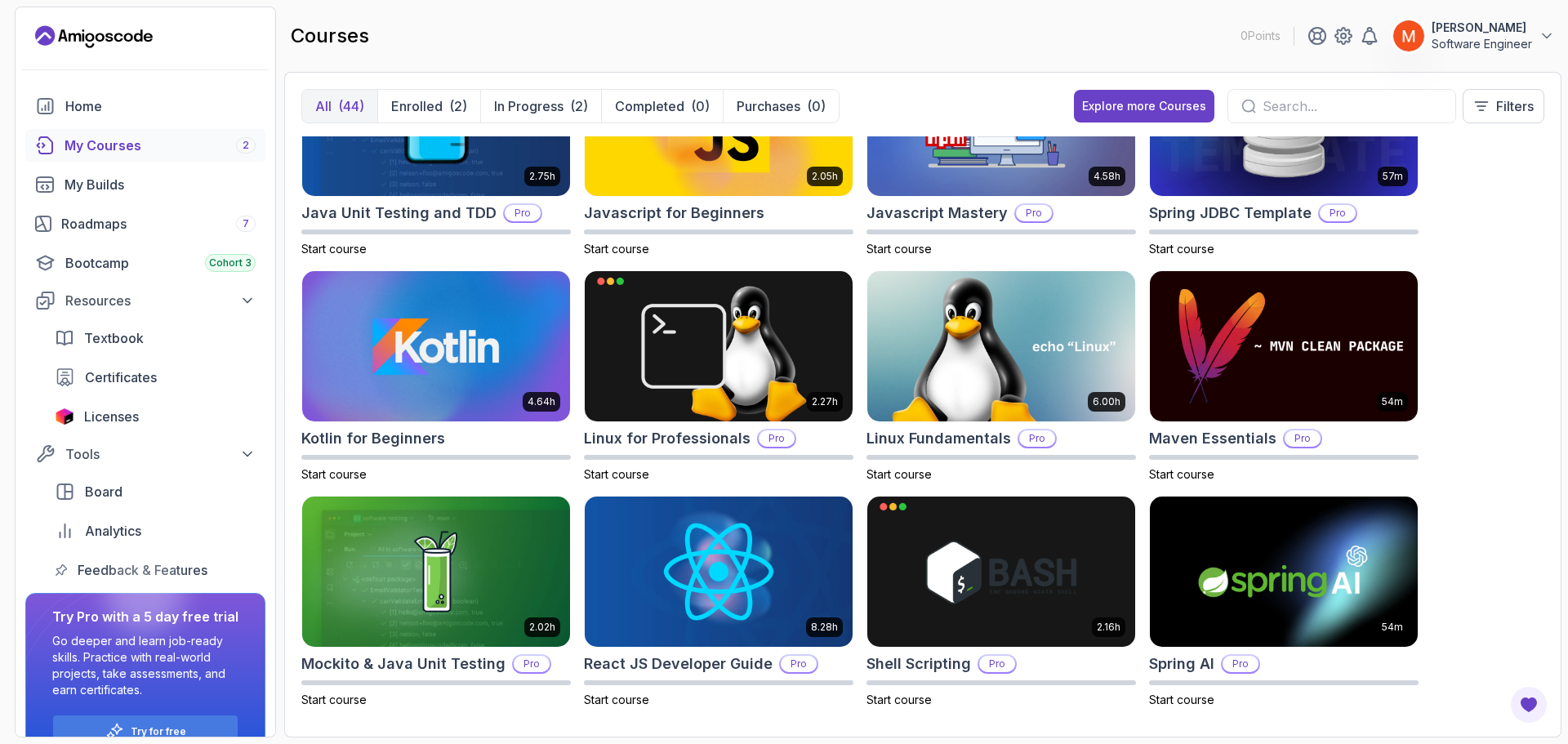
click at [1506, 354] on div "8.31h Advanced Databases Pro Start course 5.18h Advanced Spring Boot Pro Start …" at bounding box center [923, 428] width 1243 height 584
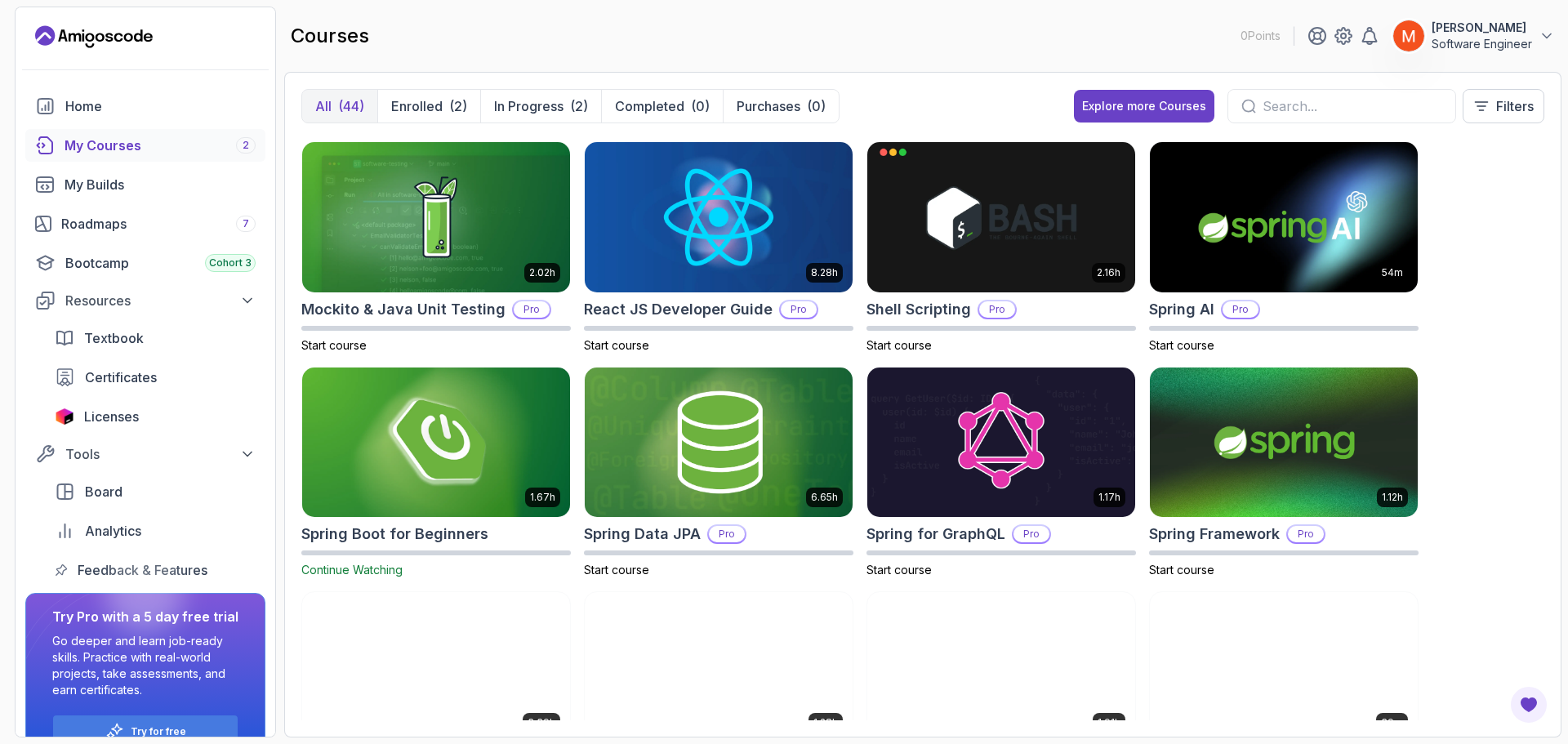
scroll to position [1796, 0]
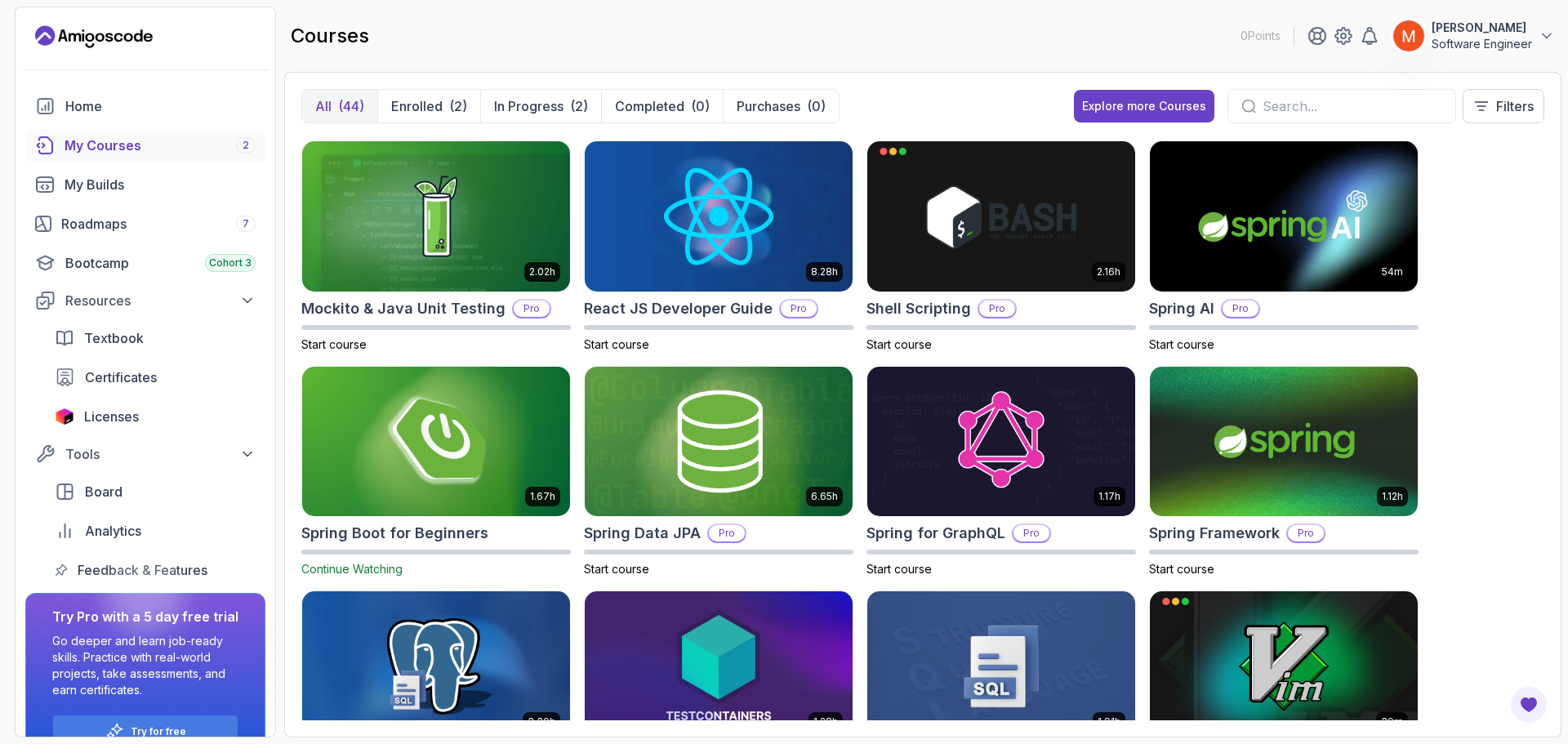
click at [1453, 344] on div "8.31h Advanced Databases Pro Start course 5.18h Advanced Spring Boot Pro Start …" at bounding box center [923, 428] width 1243 height 584
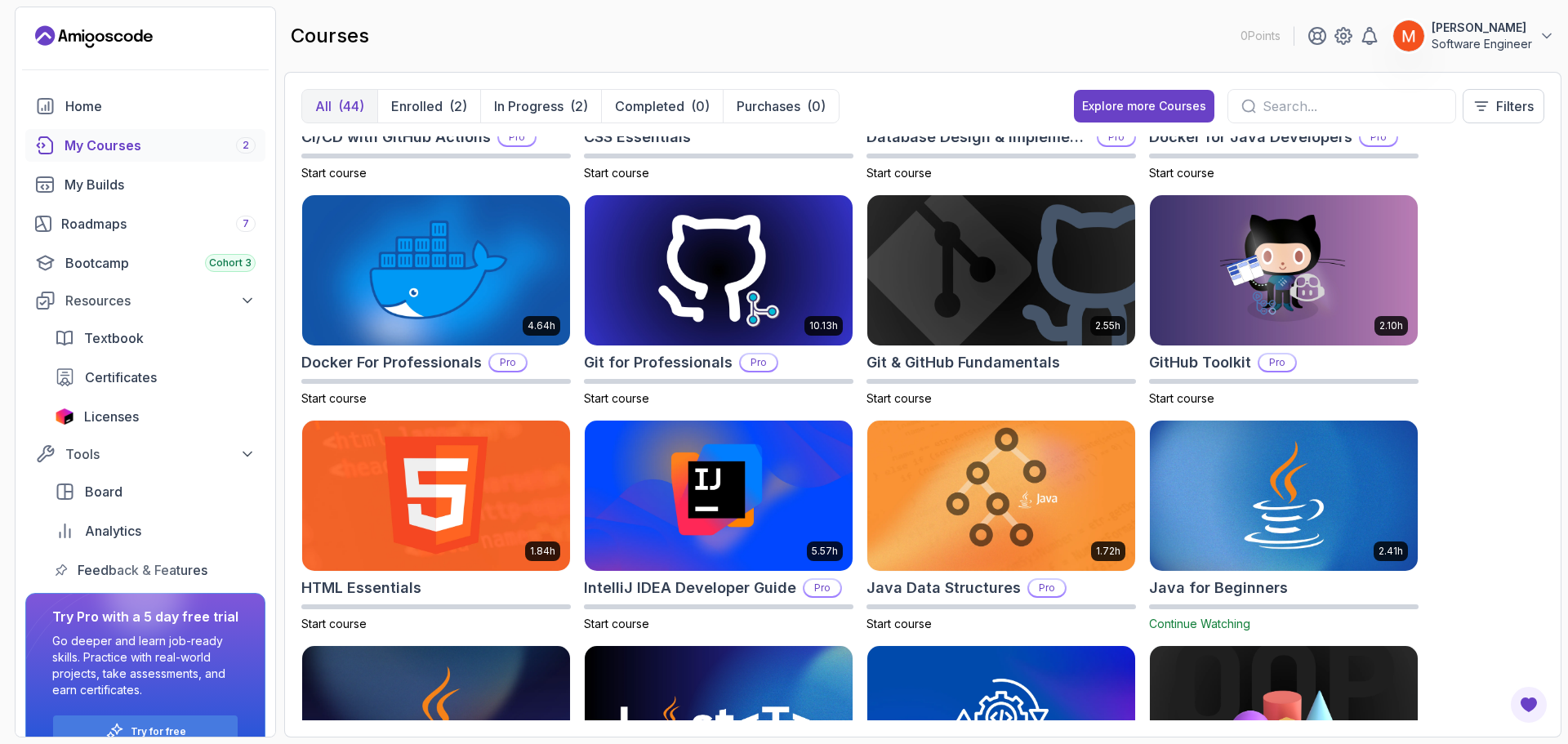
scroll to position [424, 0]
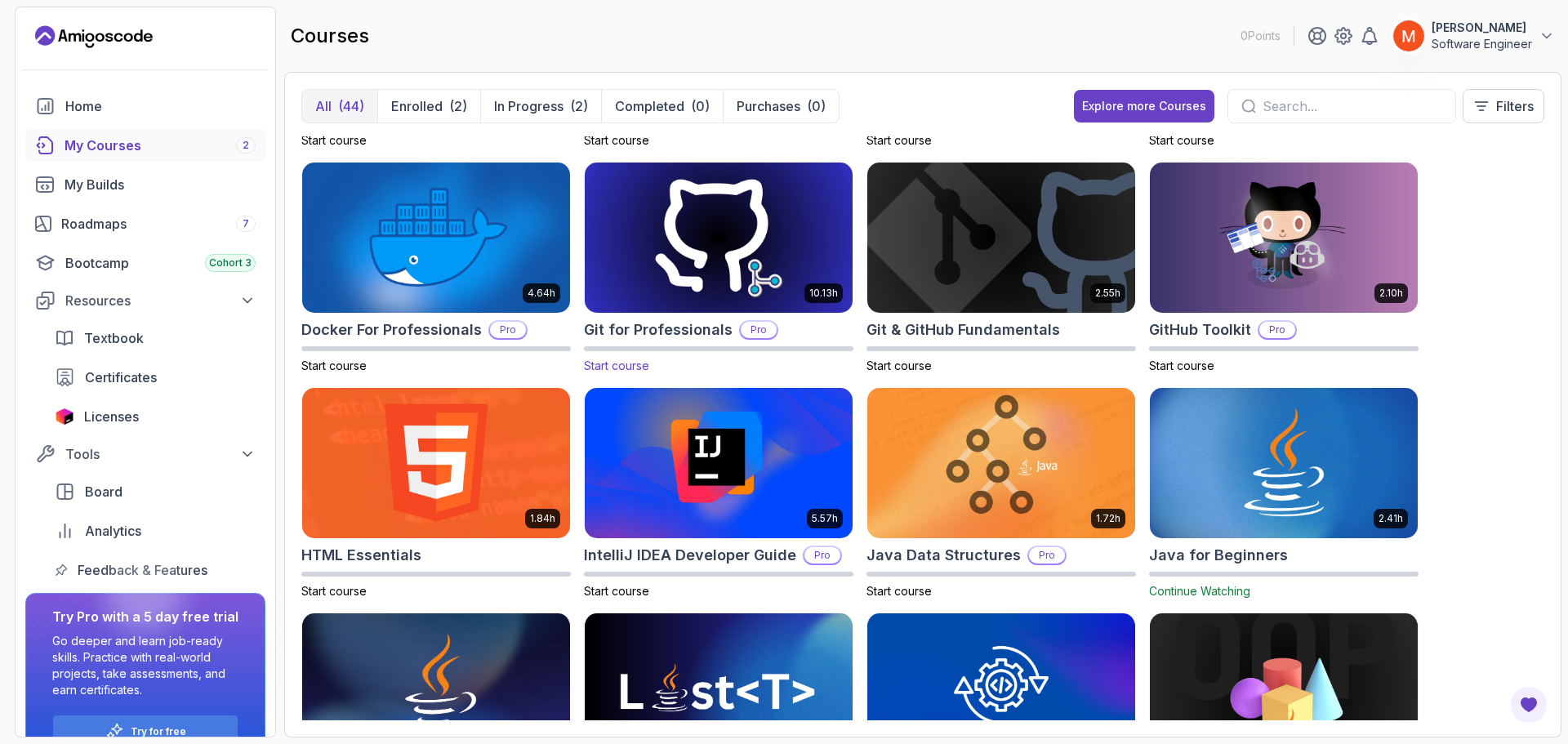
click at [716, 227] on img at bounding box center [719, 238] width 281 height 158
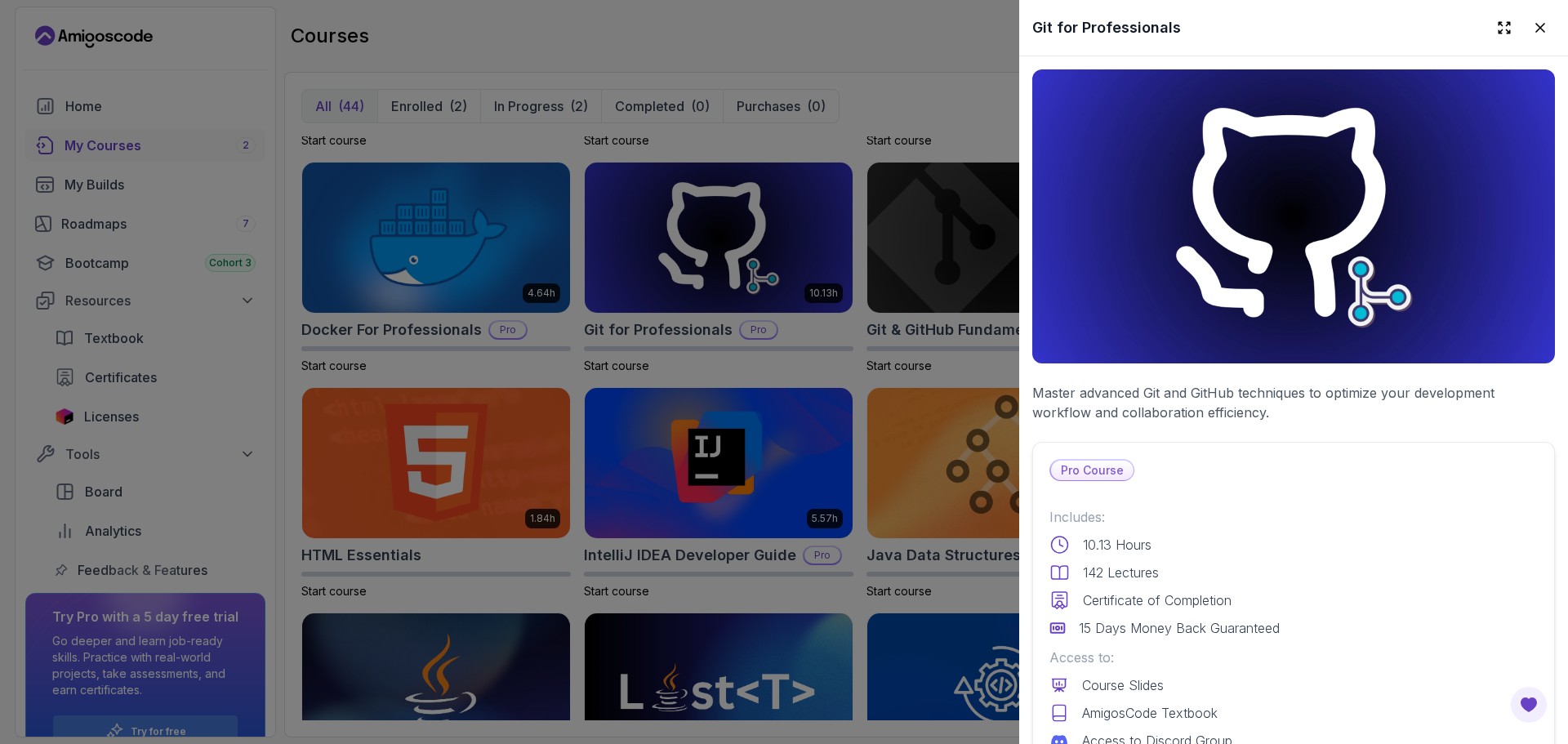
click at [1253, 460] on div "Pro Course" at bounding box center [1294, 469] width 489 height 22
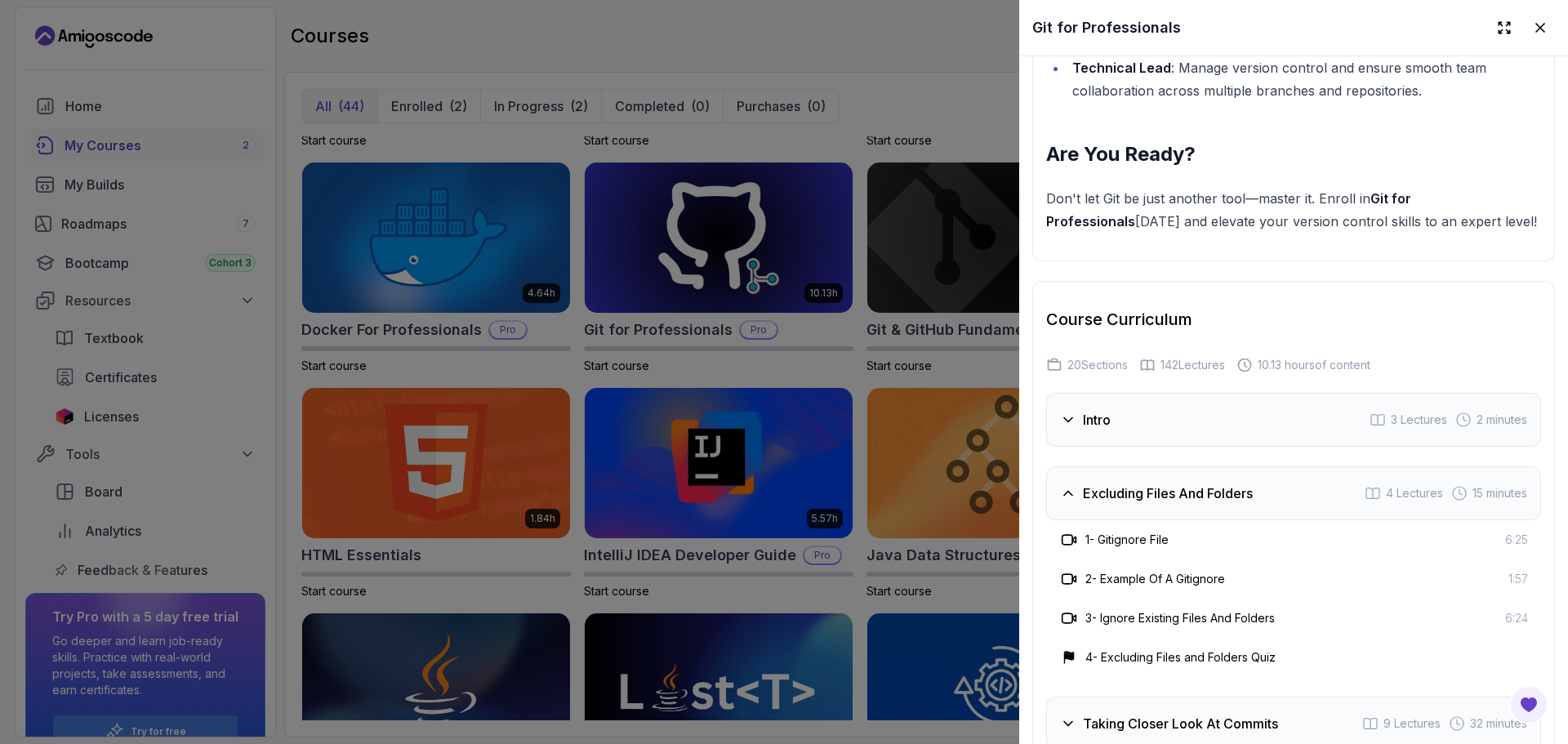
scroll to position [2799, 0]
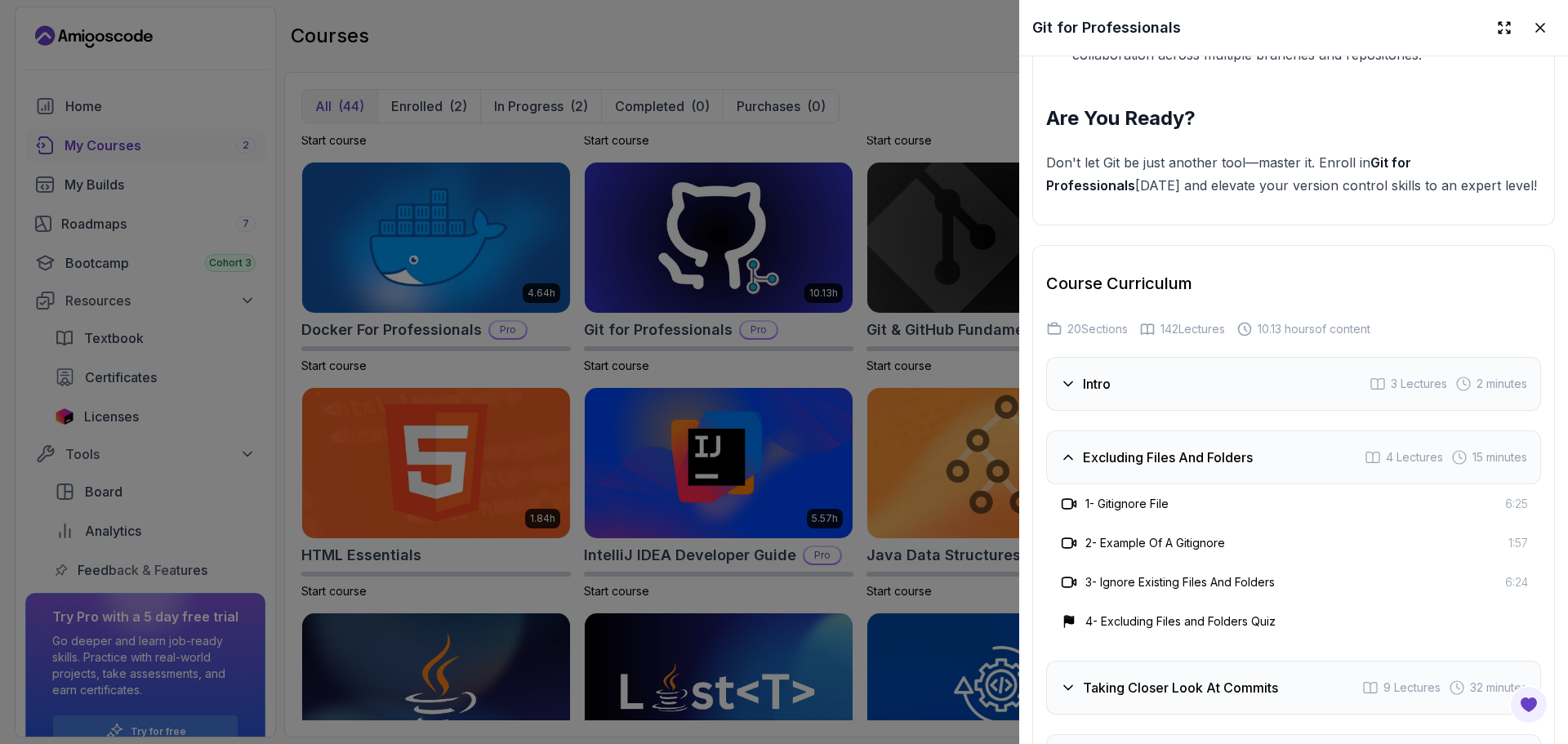
click at [1253, 460] on h3 "Excluding Files And Folders" at bounding box center [1168, 457] width 170 height 20
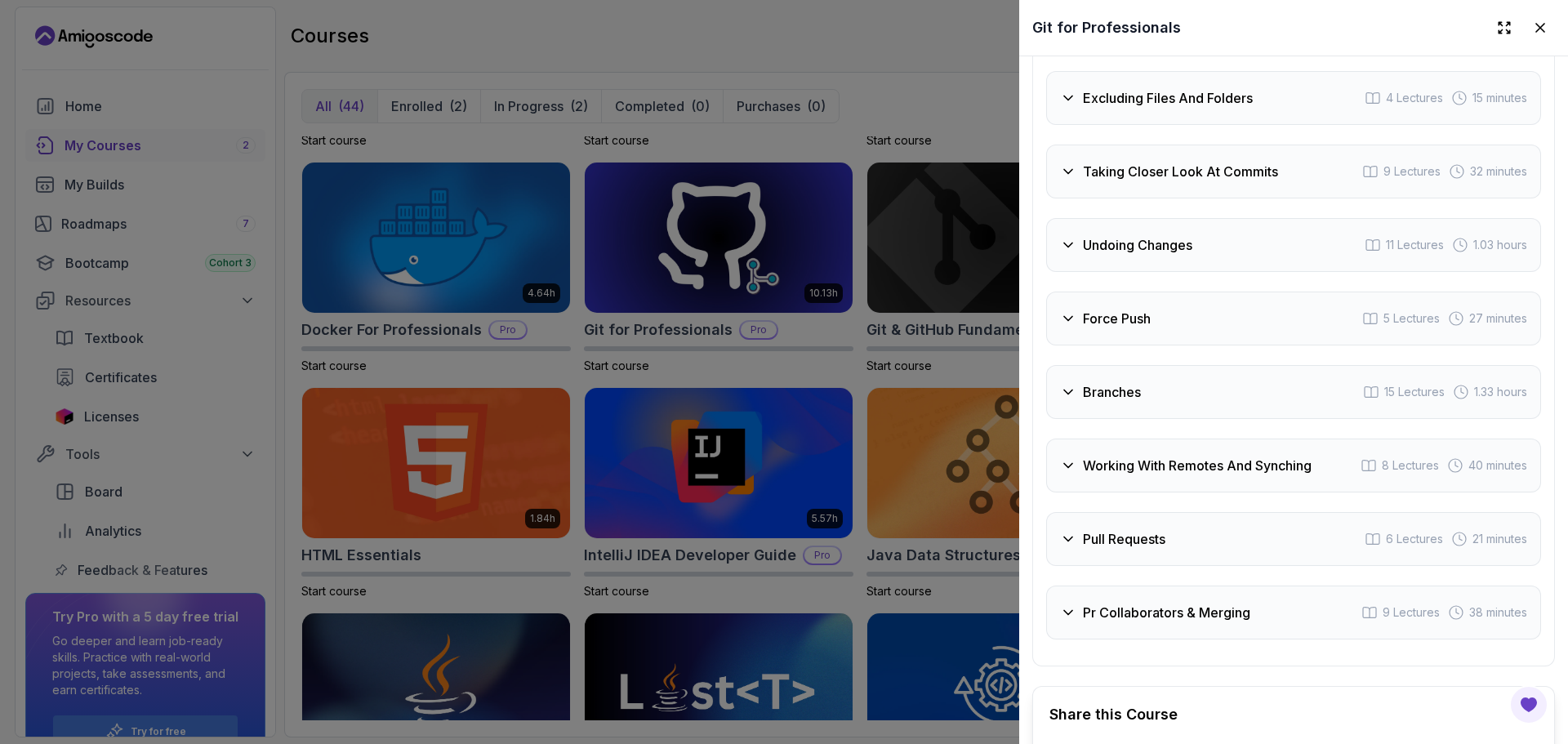
scroll to position [3192, 0]
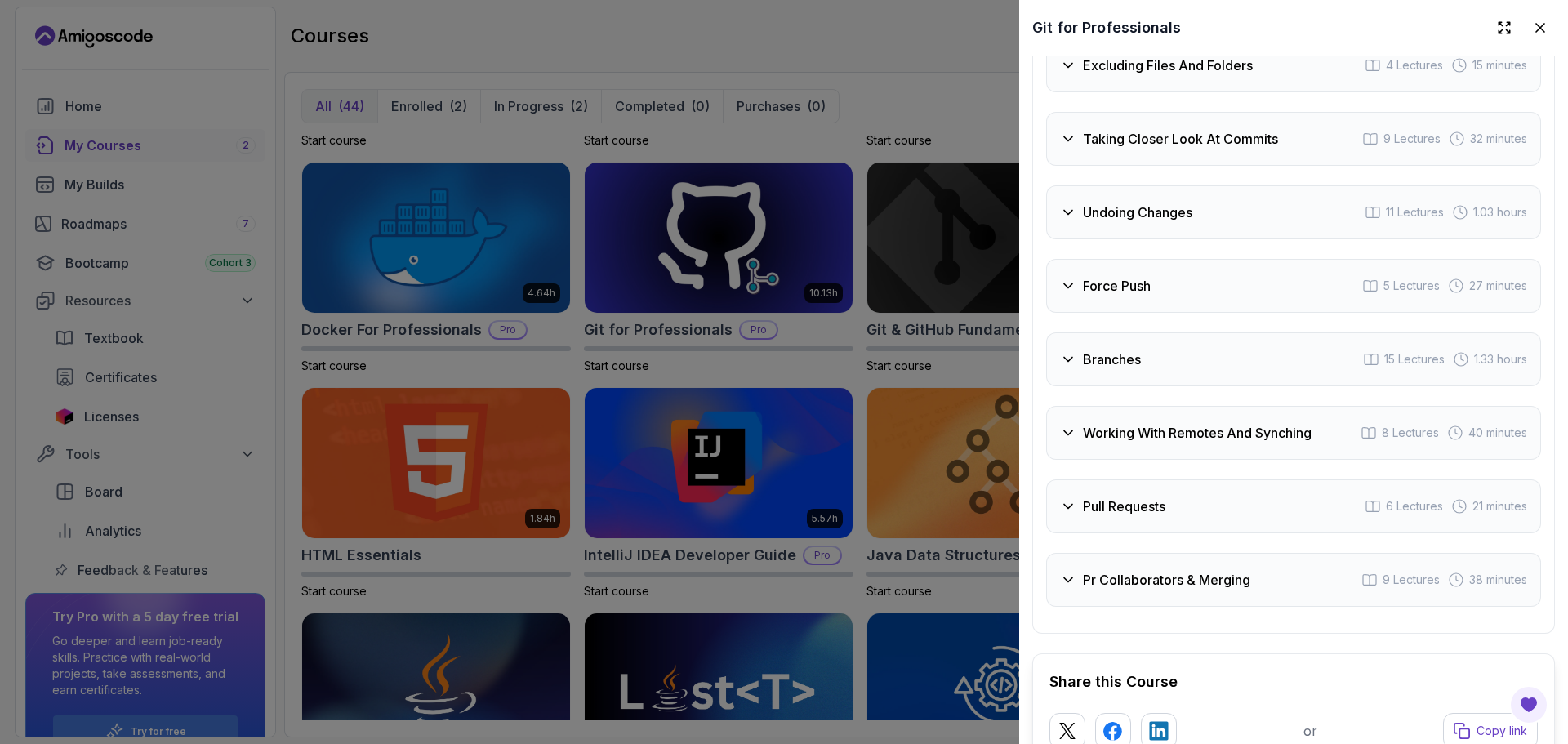
click at [1144, 365] on div "Branches 15 Lectures 1.33 hours" at bounding box center [1293, 359] width 495 height 54
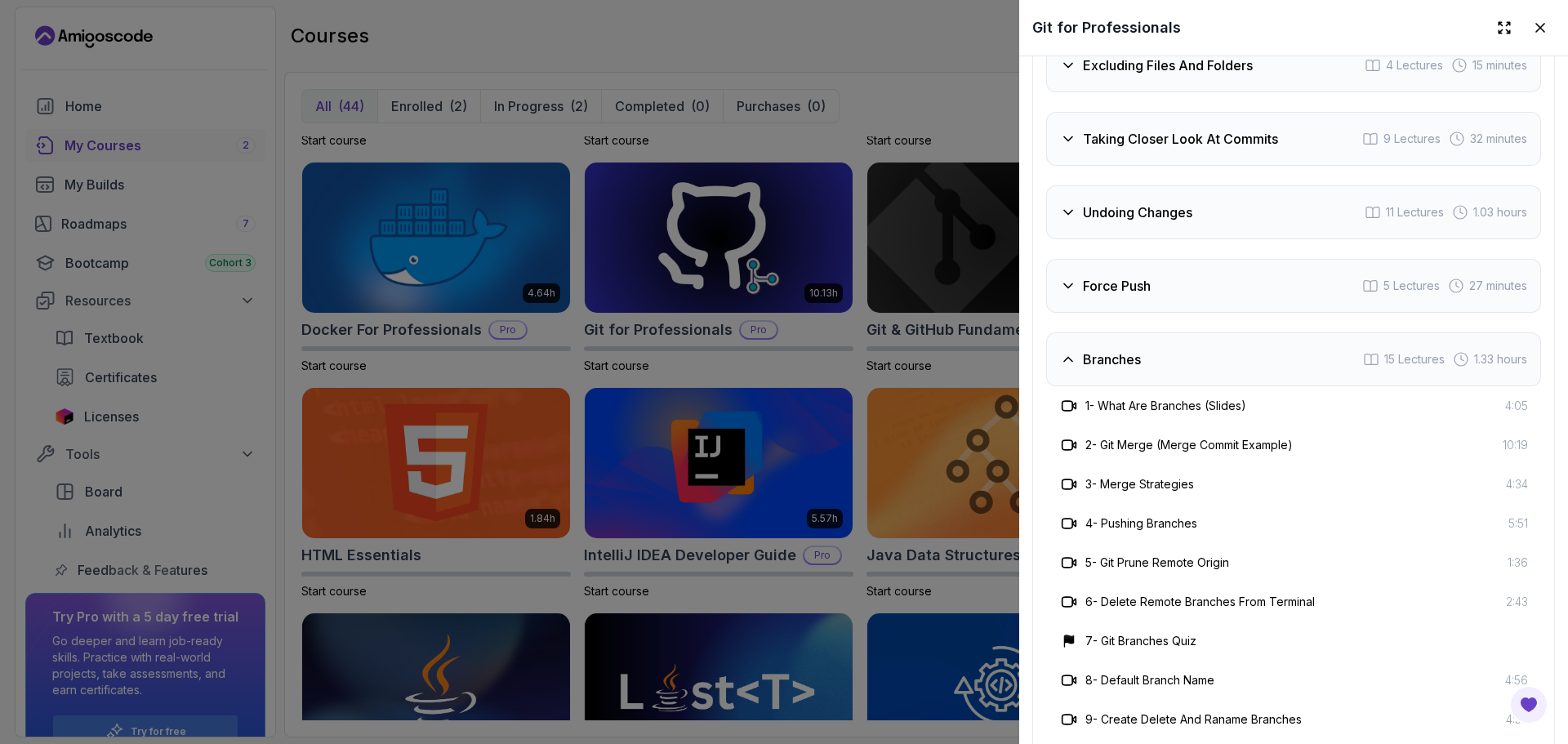
click at [1280, 475] on div "3 - Merge Strategies 4:34" at bounding box center [1293, 484] width 469 height 20
click at [1359, 475] on div "3 - Merge Strategies 4:34" at bounding box center [1293, 484] width 469 height 20
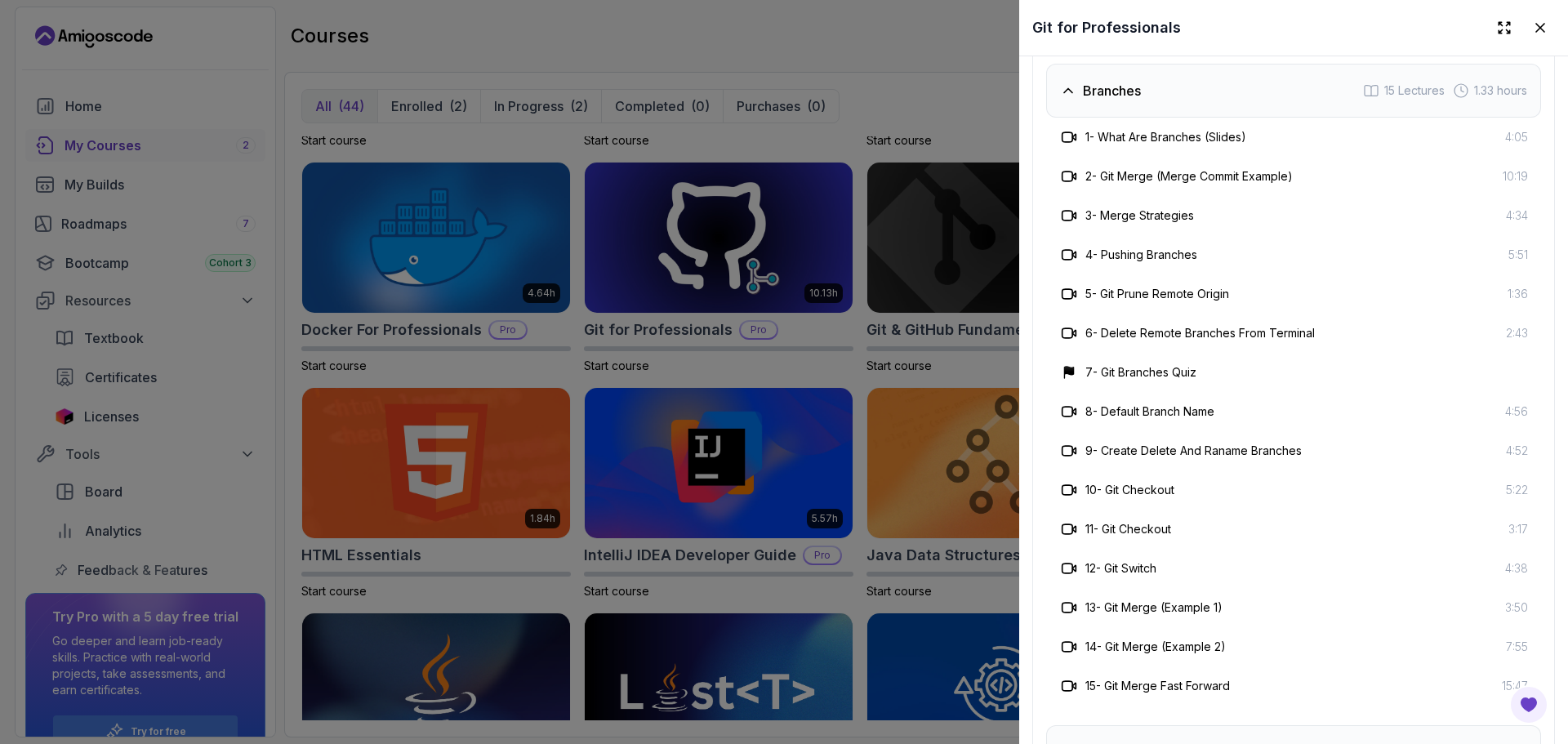
scroll to position [3452, 0]
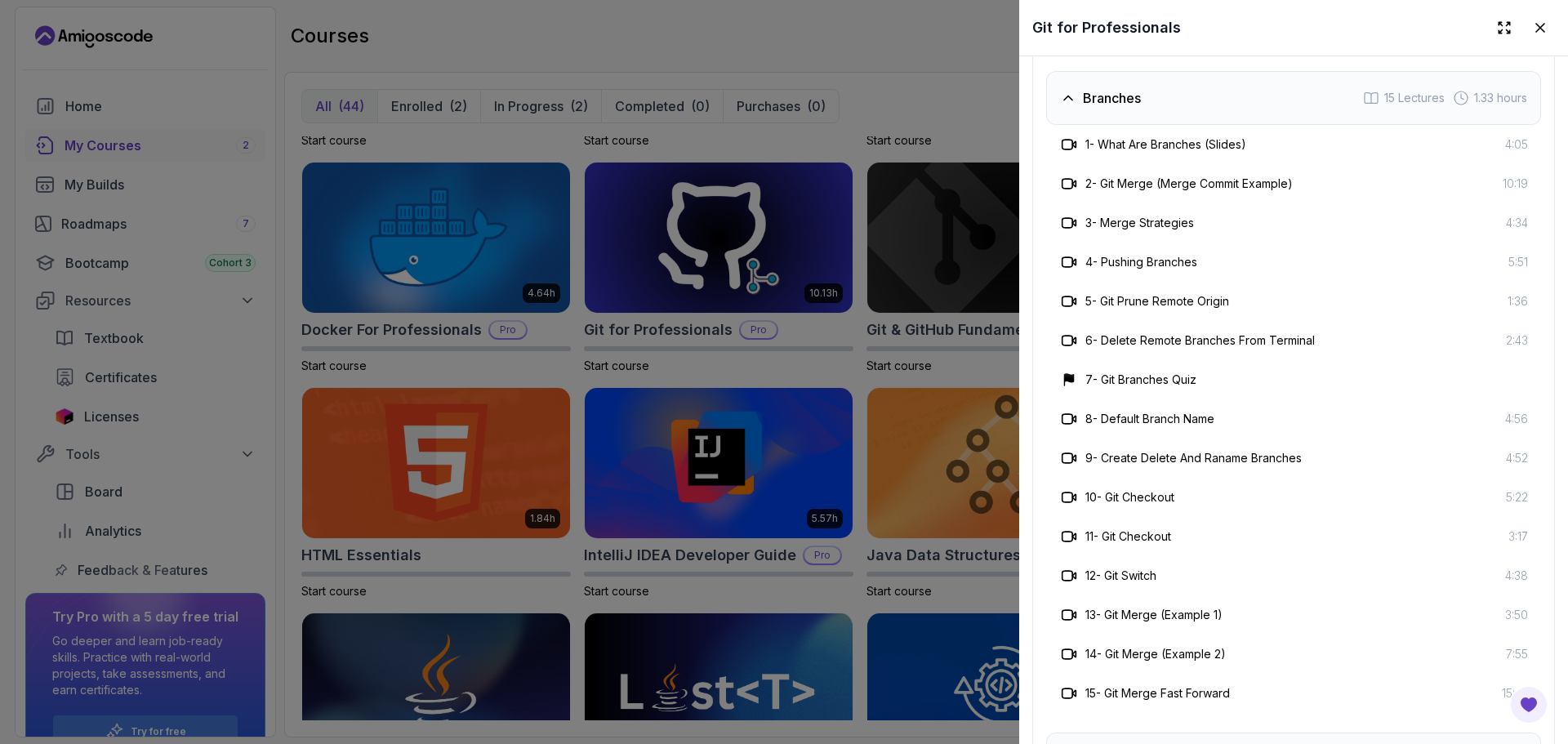
click at [1144, 88] on div "Branches 15 Lectures 1.33 hours" at bounding box center [1293, 98] width 495 height 54
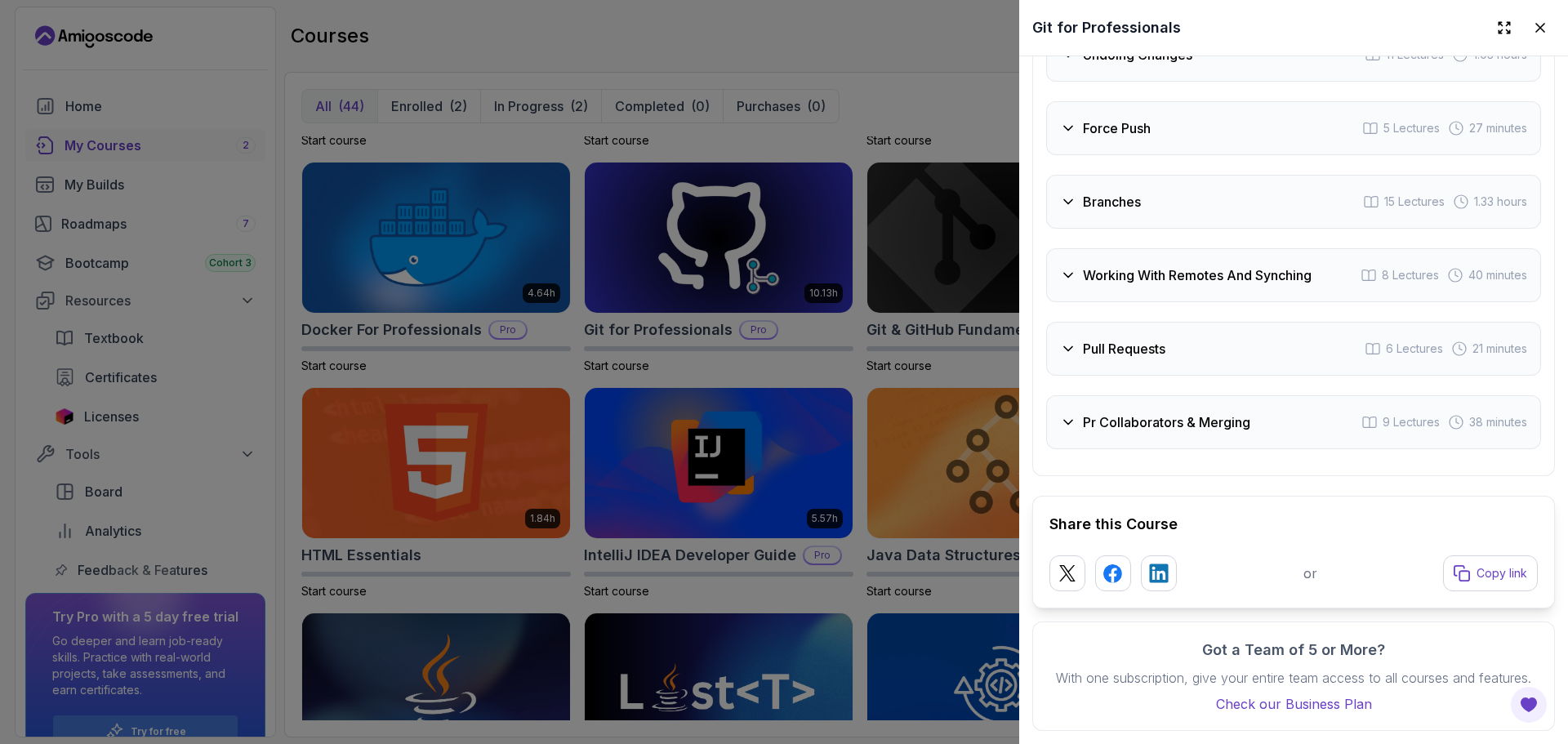
click at [755, 333] on div at bounding box center [784, 372] width 1568 height 744
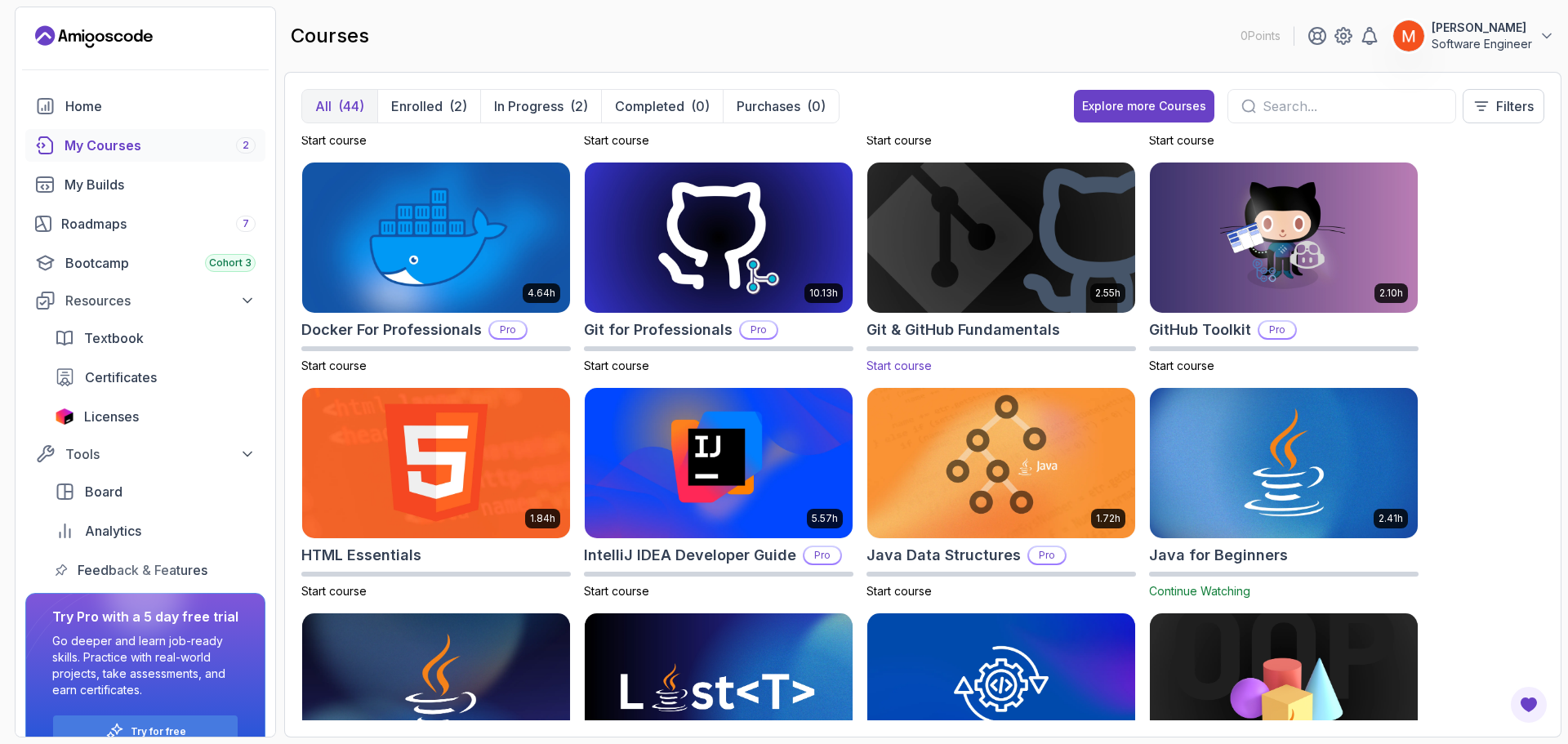
click at [958, 290] on img at bounding box center [1001, 238] width 281 height 158
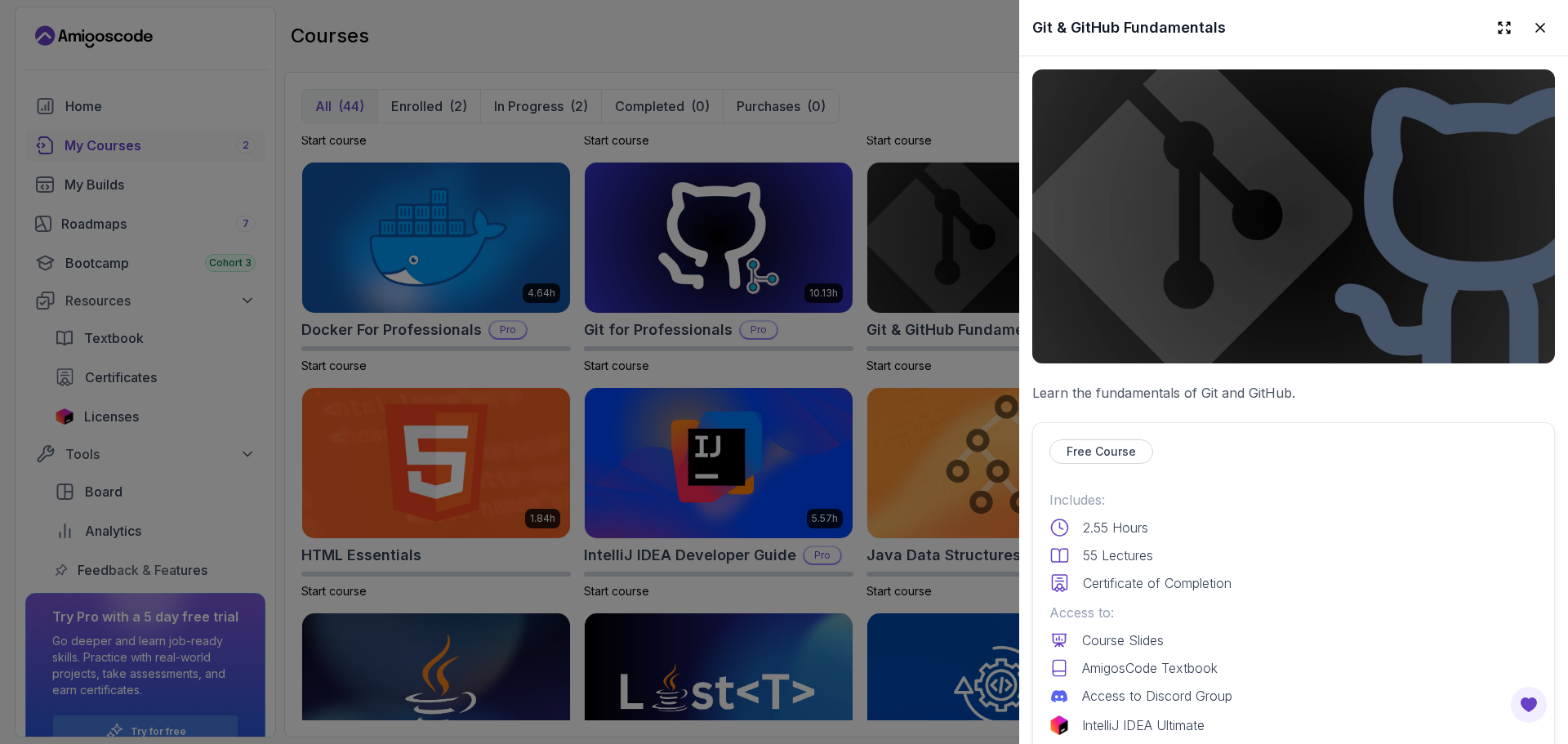
click at [1241, 468] on div "Free Course Includes: 2.55 Hours 55 Lectures Certificate of Completion Access t…" at bounding box center [1293, 618] width 522 height 393
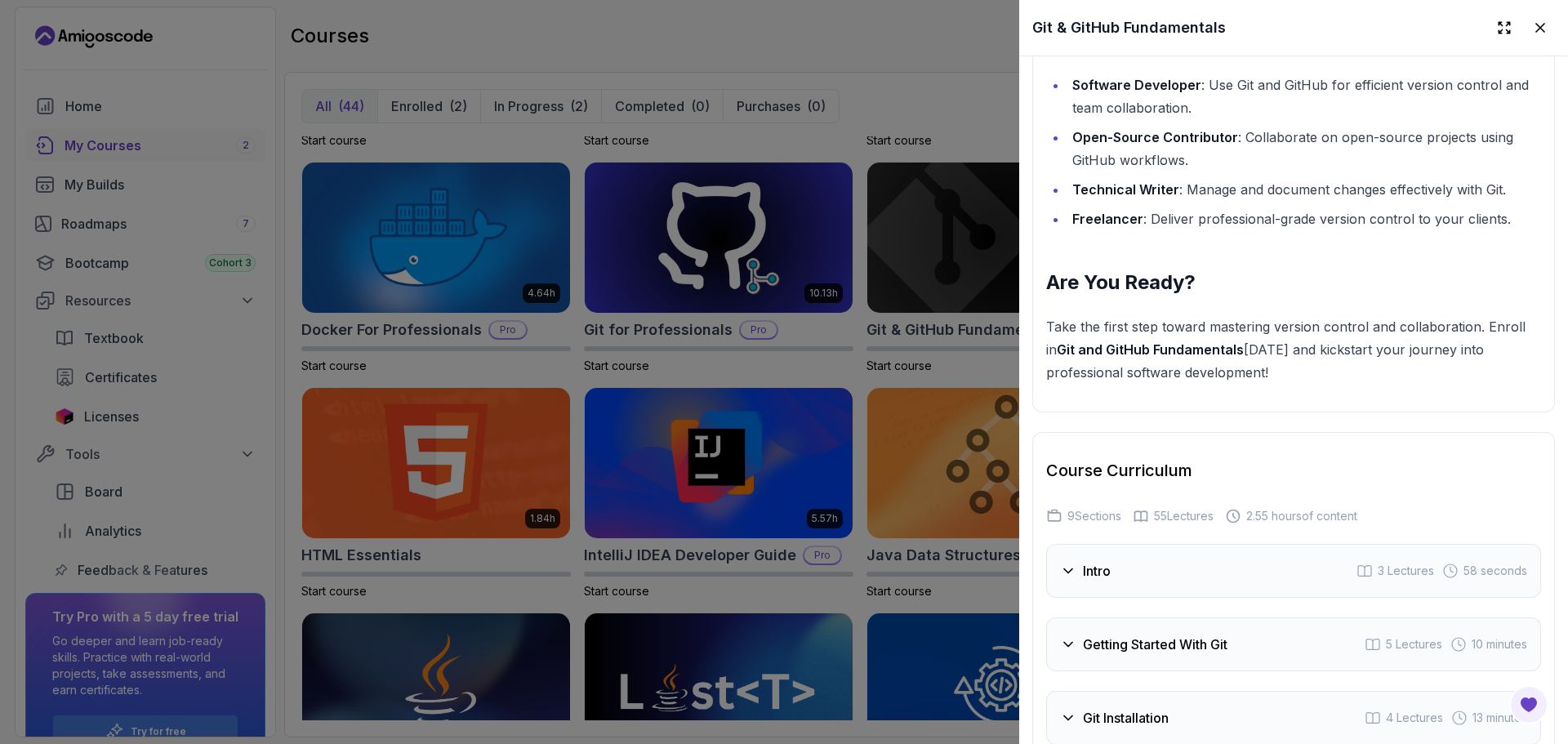
scroll to position [2158, 0]
click at [903, 55] on div at bounding box center [784, 372] width 1568 height 744
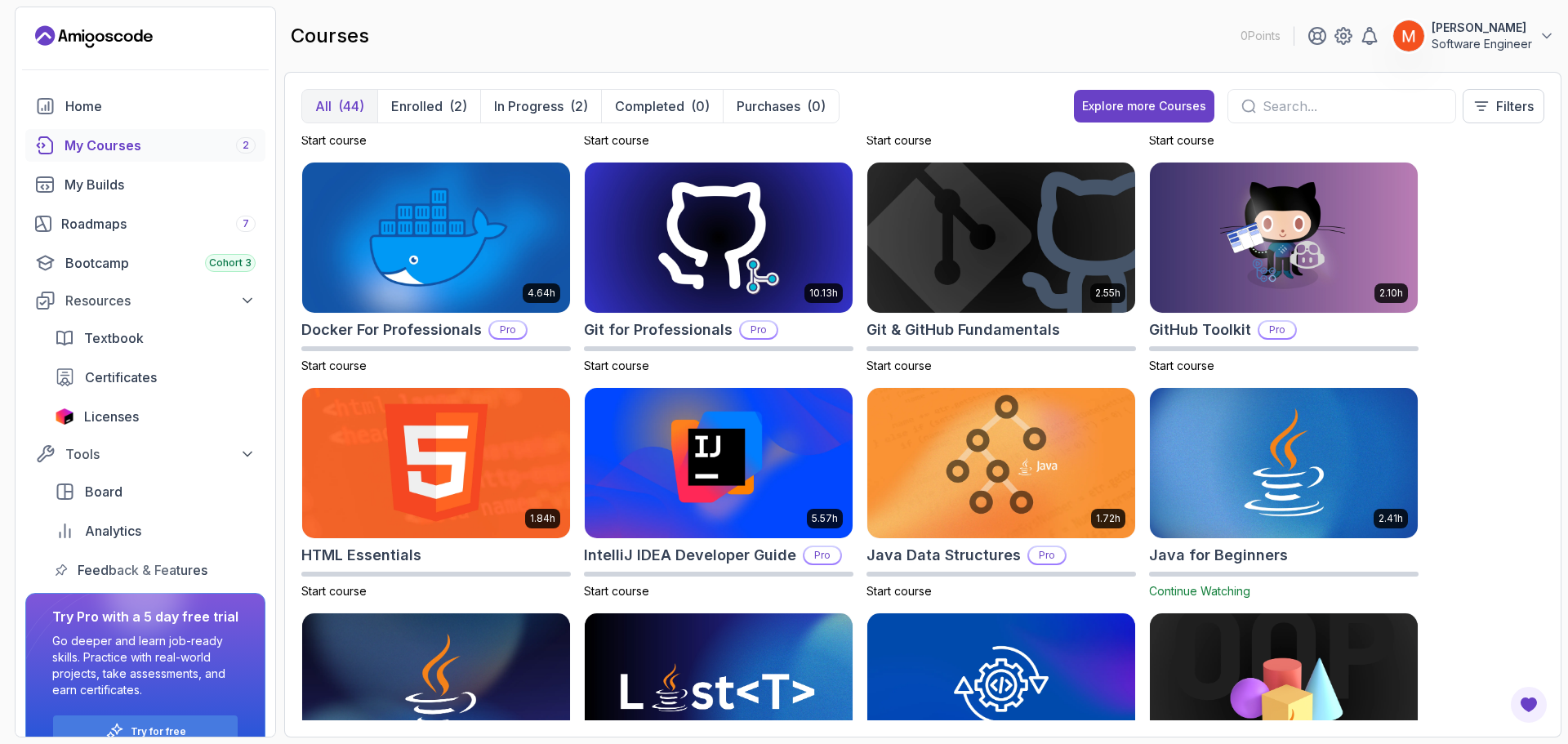
click at [1483, 351] on div "8.31h Advanced Databases Pro Start course 5.18h Advanced Spring Boot Pro Start …" at bounding box center [923, 428] width 1243 height 584
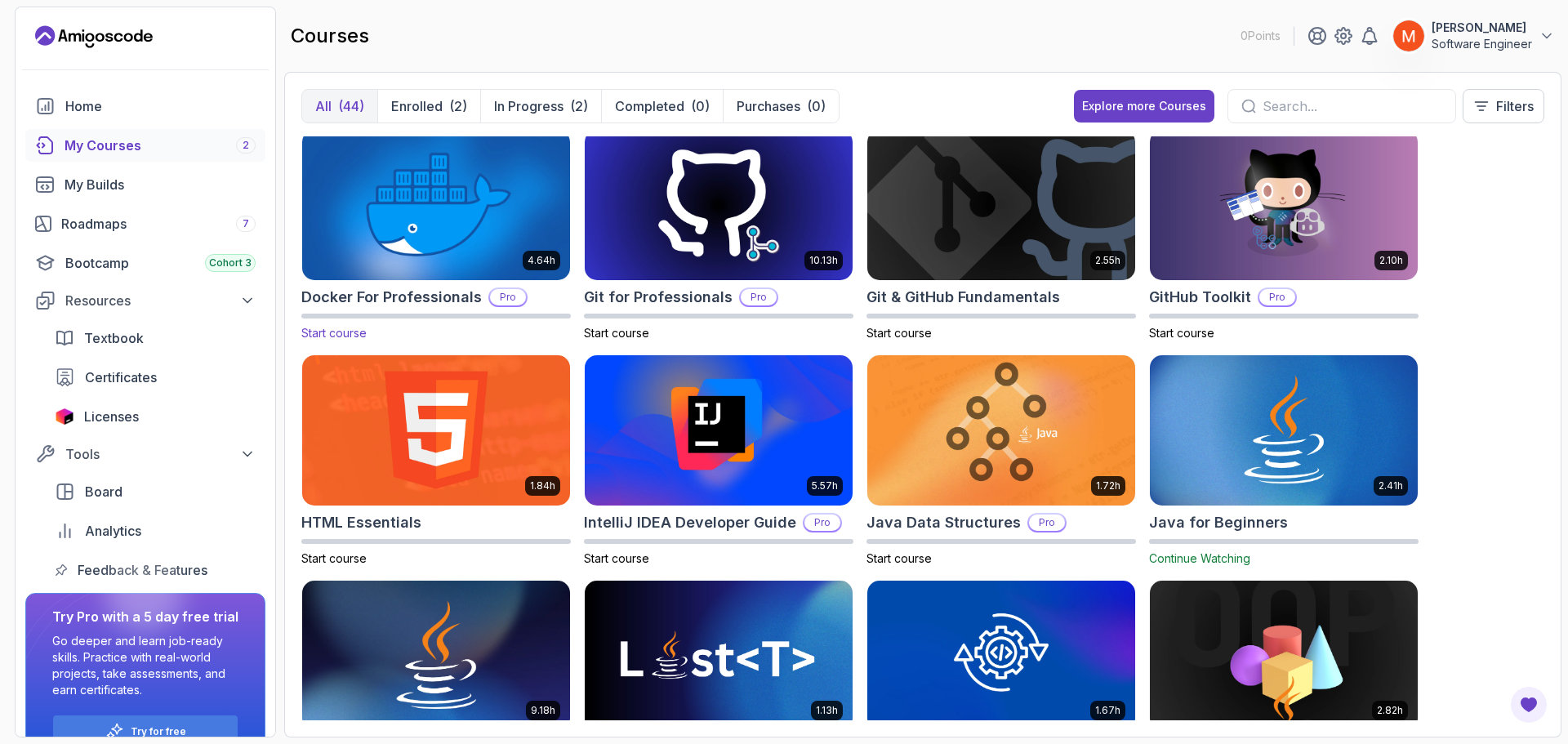
click at [411, 218] on img at bounding box center [436, 205] width 281 height 158
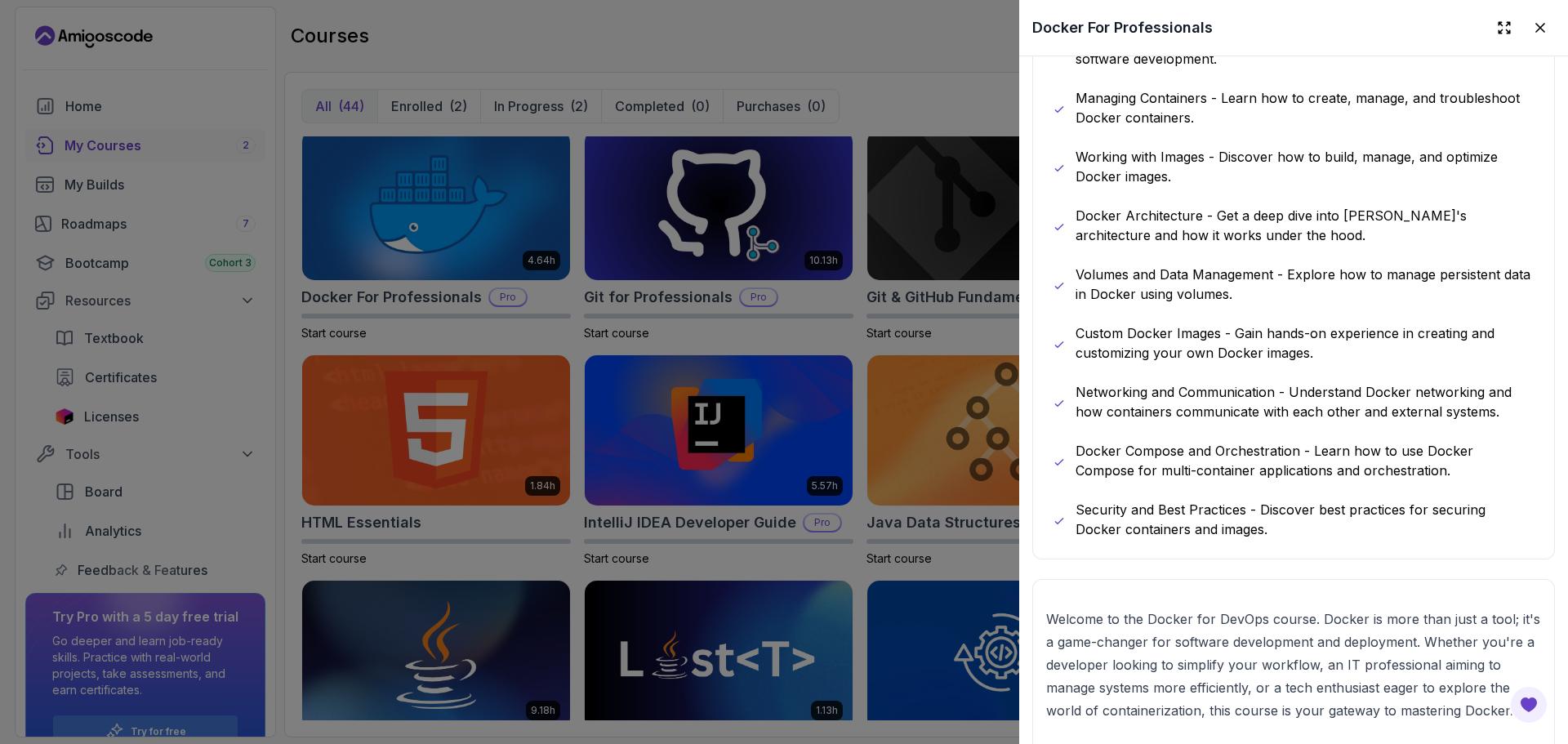
scroll to position [1010, 0]
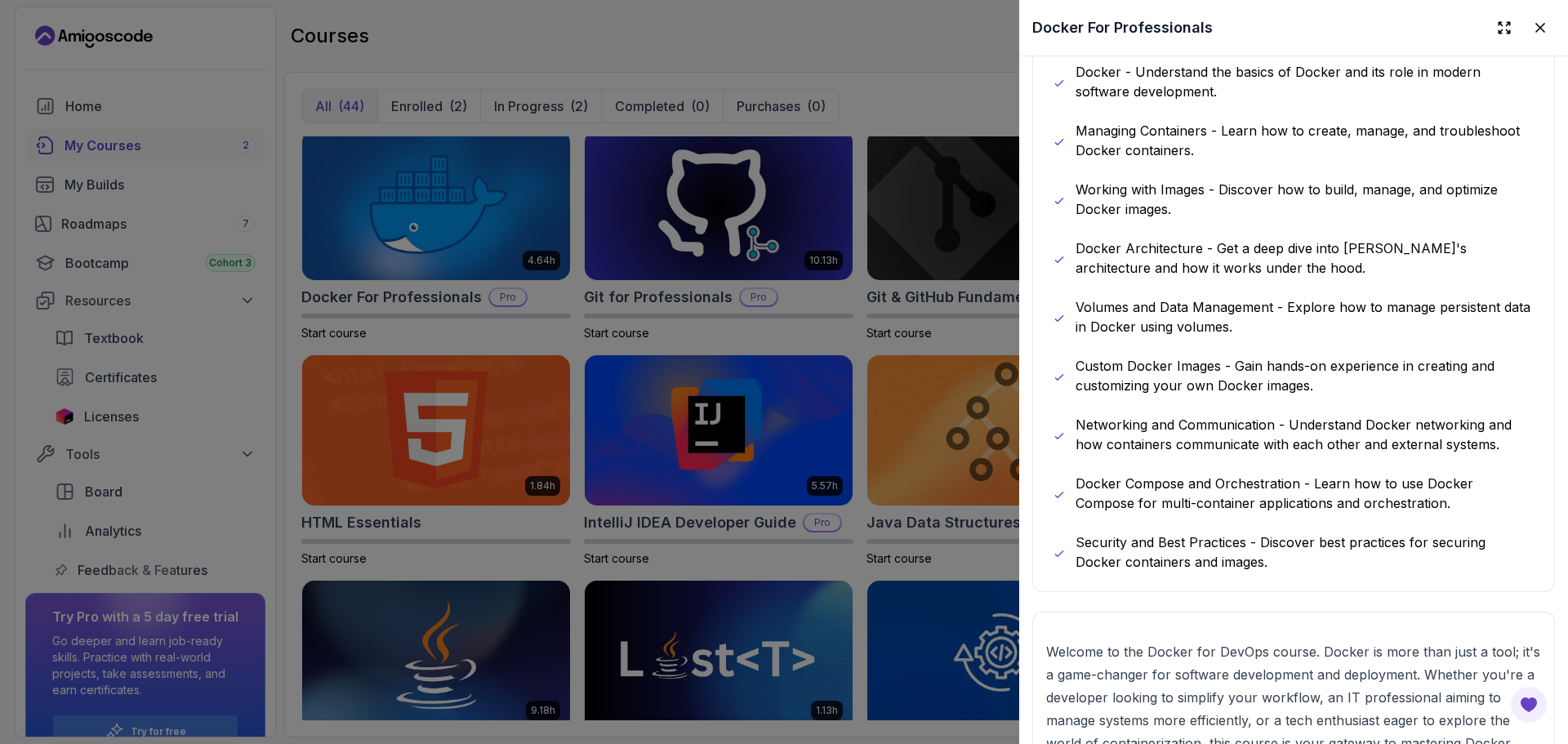
click at [1238, 430] on p "Networking and Communication - Understand Docker networking and how containers …" at bounding box center [1306, 434] width 459 height 39
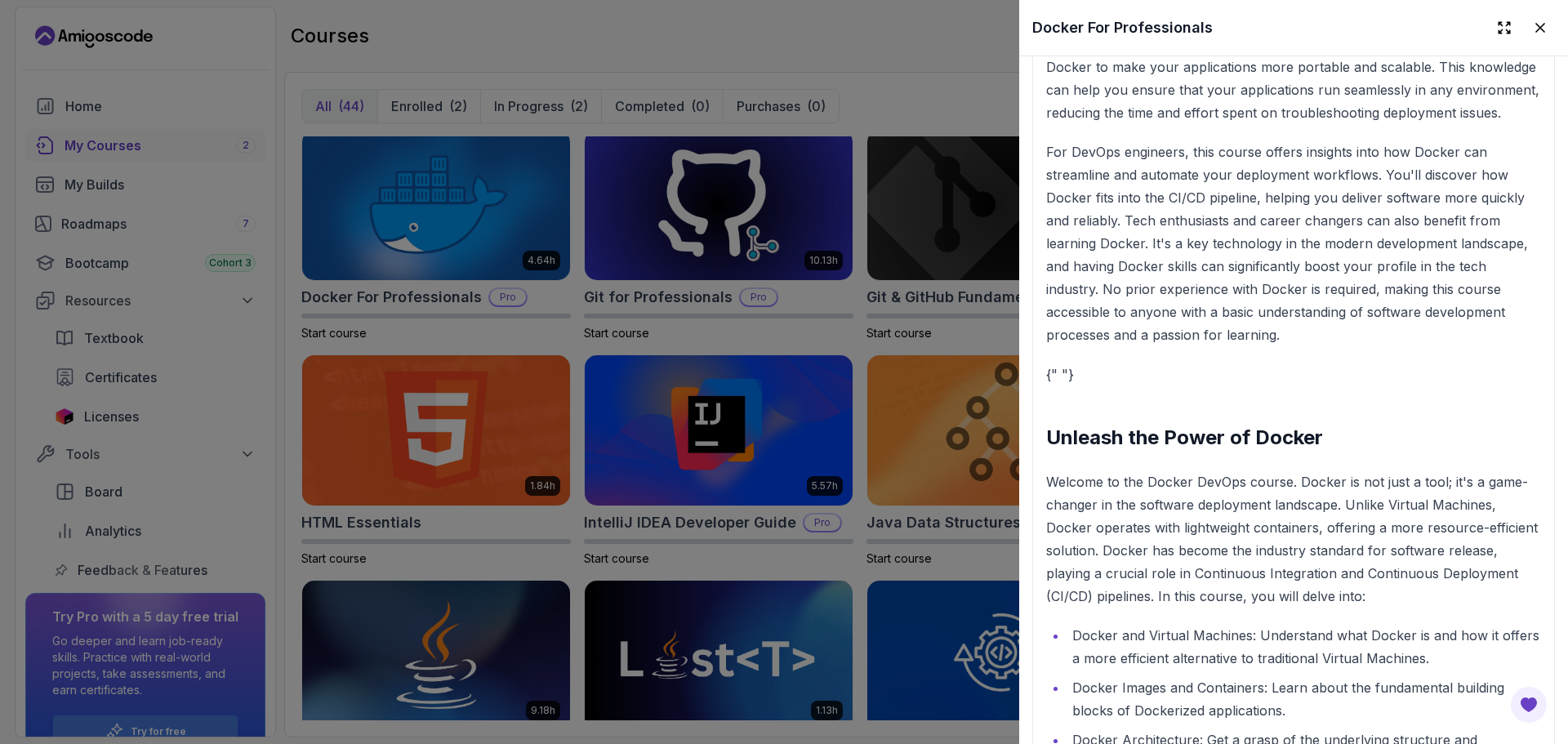
scroll to position [2323, 0]
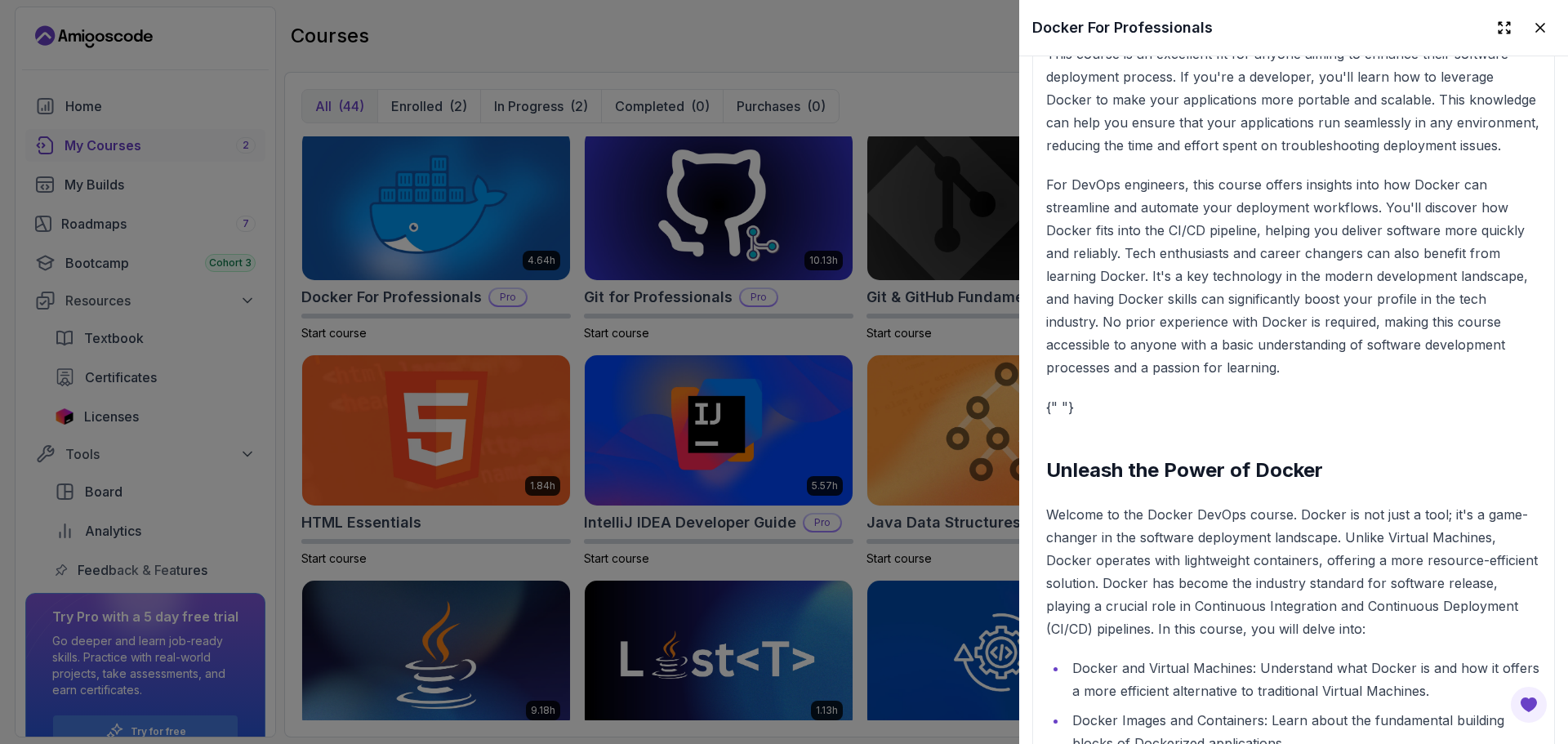
click at [415, 287] on div at bounding box center [784, 372] width 1568 height 744
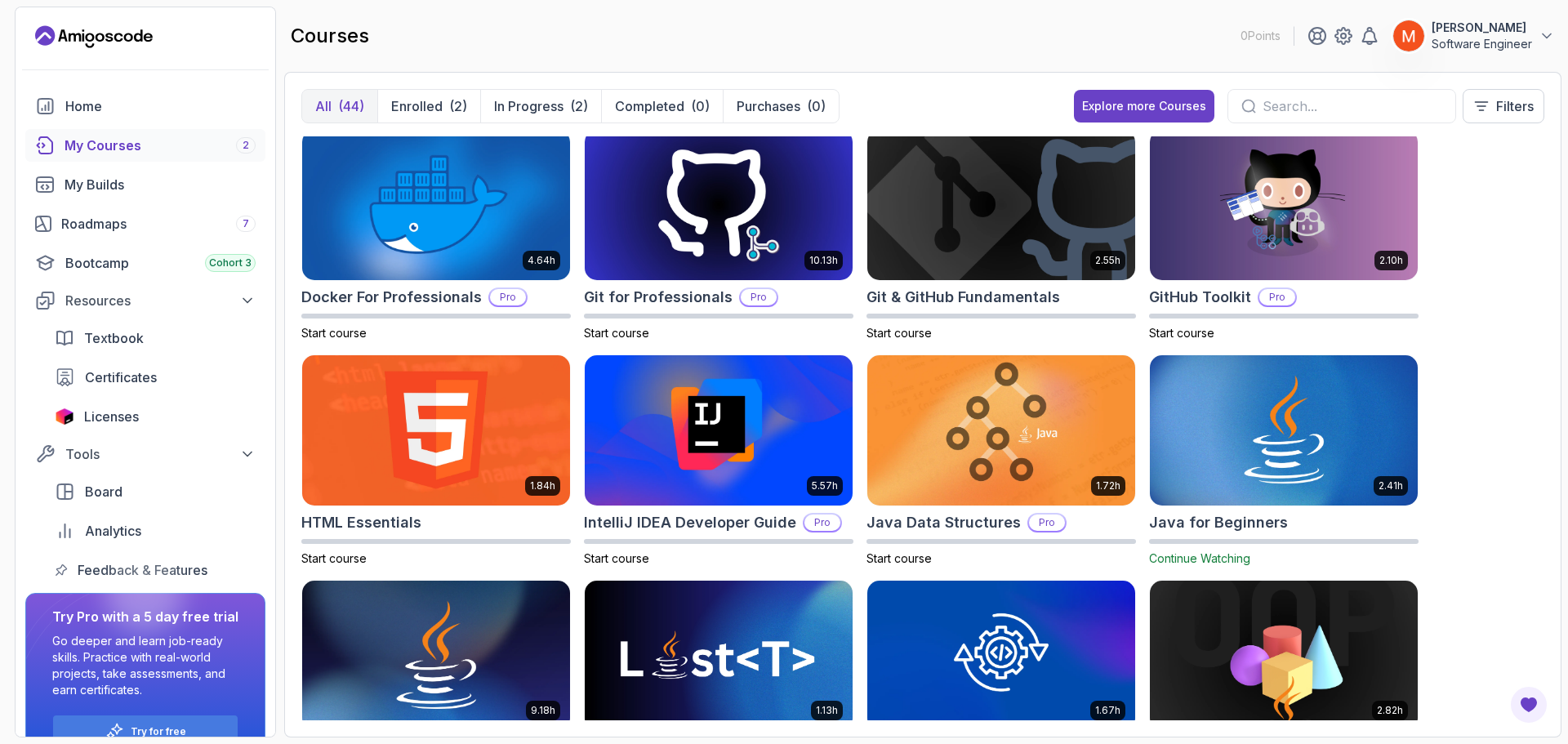
click at [1565, 360] on section "0 Points [PERSON_NAME] Software Engineer Home My Courses 2 My Builds Roadmaps 7…" at bounding box center [784, 372] width 1568 height 744
click at [1487, 282] on div "8.31h Advanced Databases Pro Start course 5.18h Advanced Spring Boot Pro Start …" at bounding box center [923, 428] width 1243 height 584
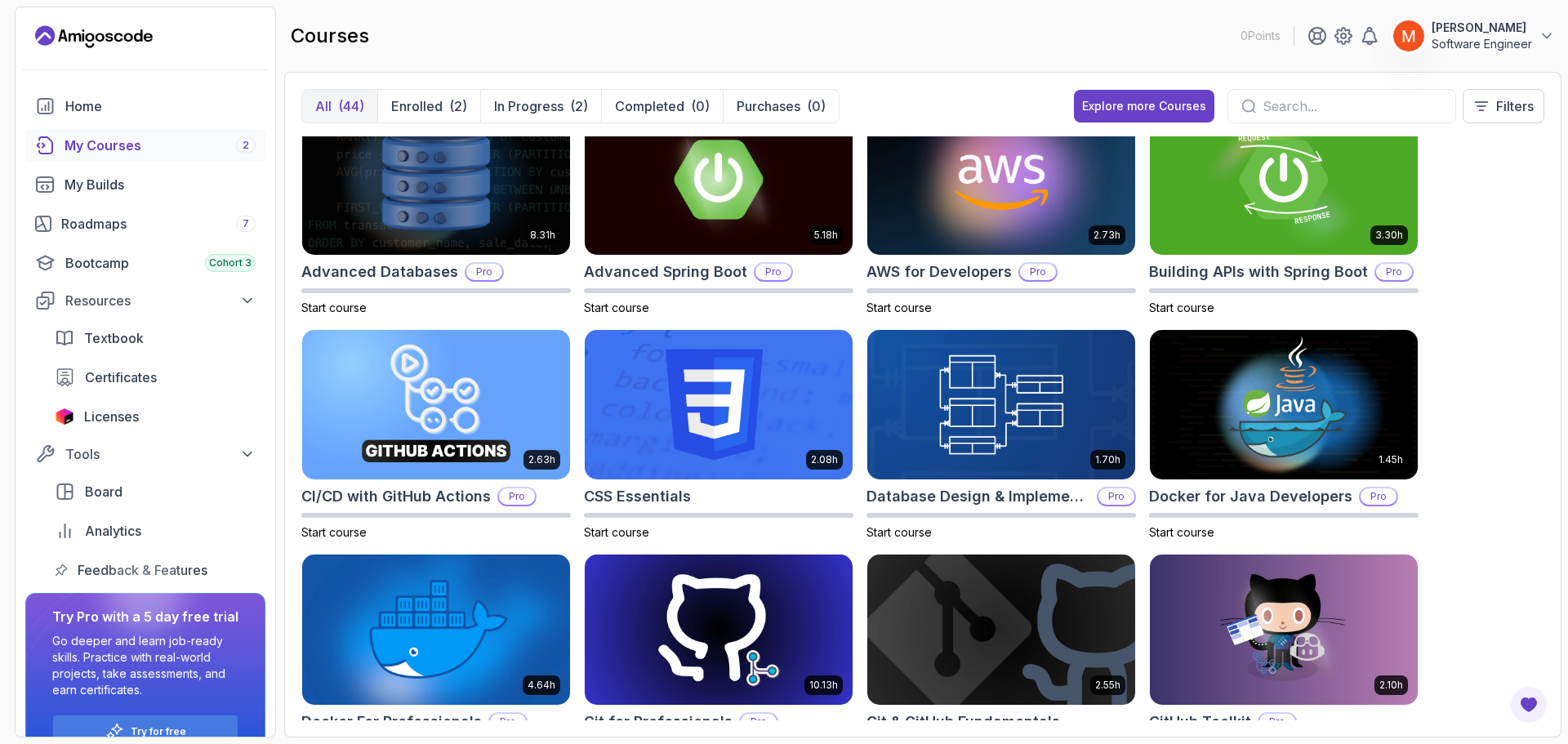
scroll to position [0, 0]
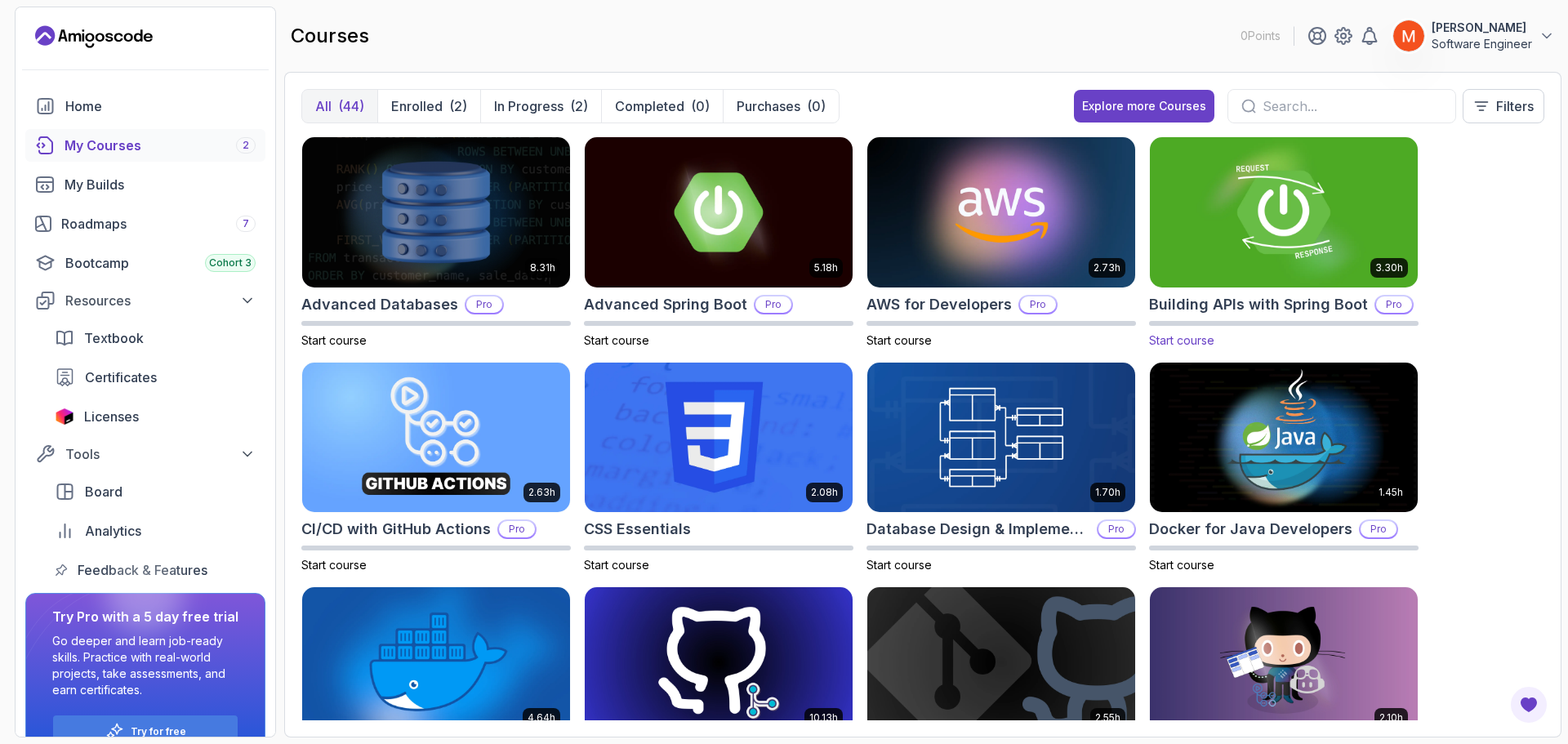
click at [1229, 240] on img at bounding box center [1284, 212] width 281 height 158
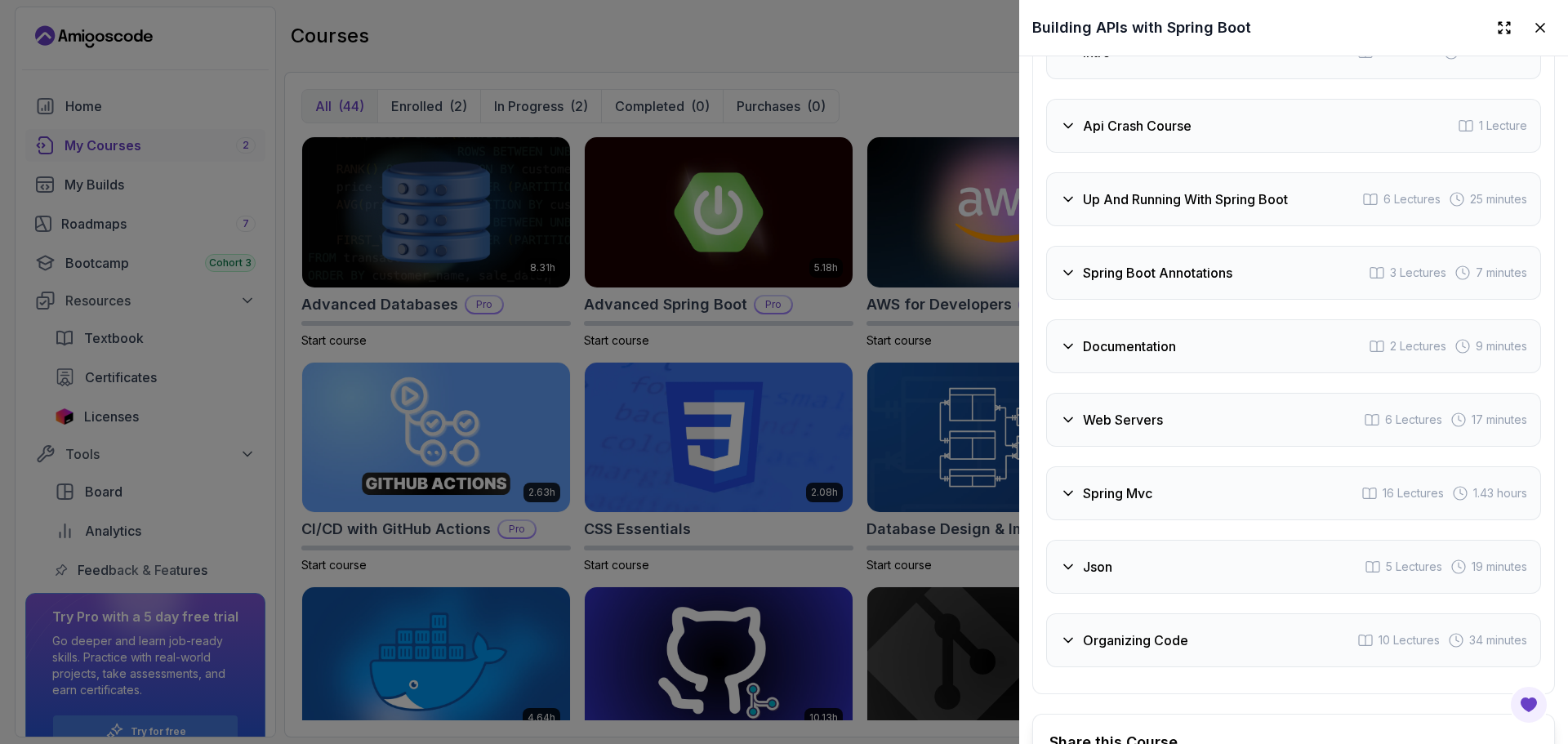
scroll to position [3195, 0]
click at [1110, 77] on div "Intro 3 Lectures 55 seconds" at bounding box center [1293, 49] width 495 height 54
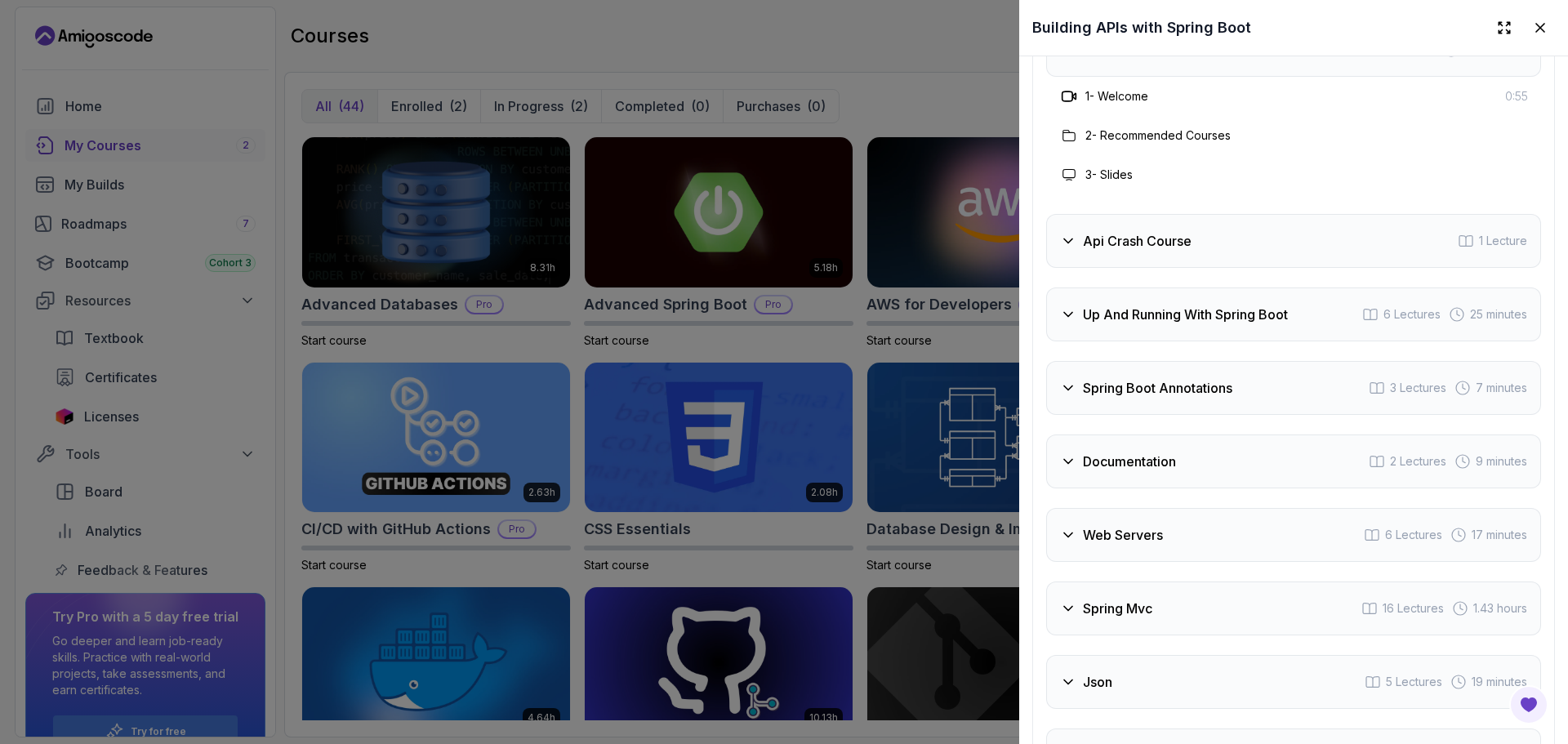
click at [1110, 77] on div "Intro 3 Lectures 55 seconds" at bounding box center [1293, 49] width 495 height 54
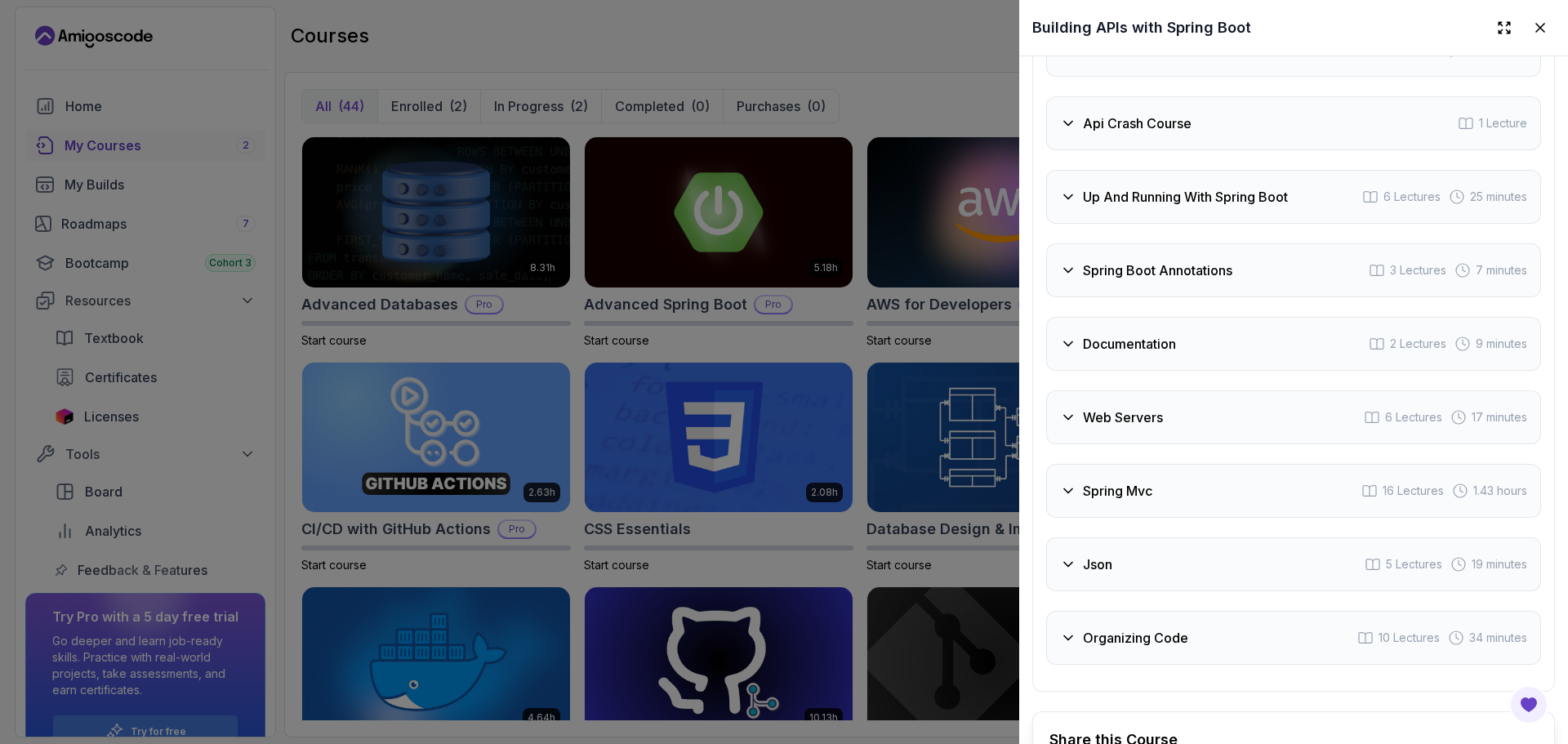
click at [1105, 150] on div "Api Crash Course 1 Lecture" at bounding box center [1293, 123] width 495 height 54
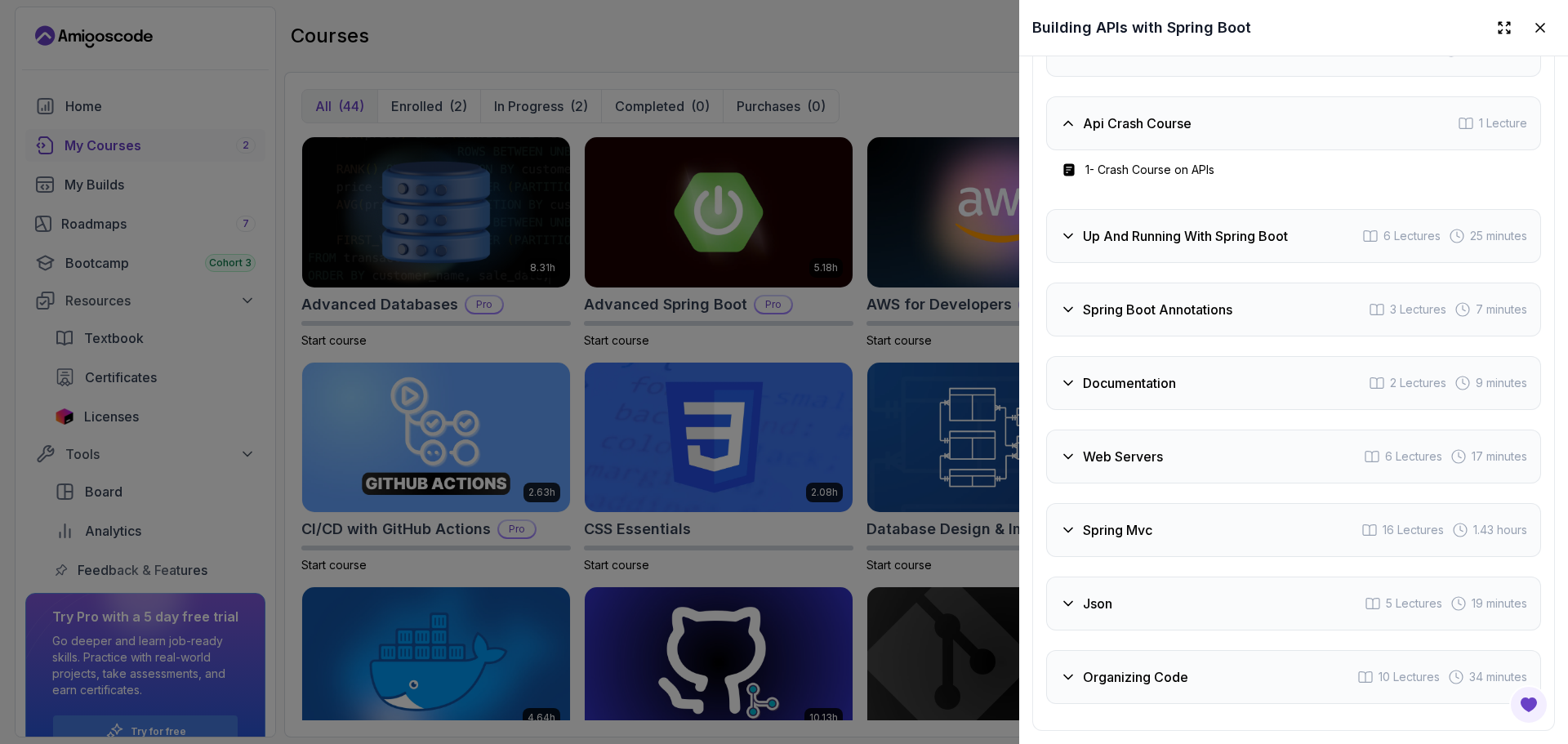
click at [1105, 133] on h3 "Api Crash Course" at bounding box center [1137, 123] width 108 height 20
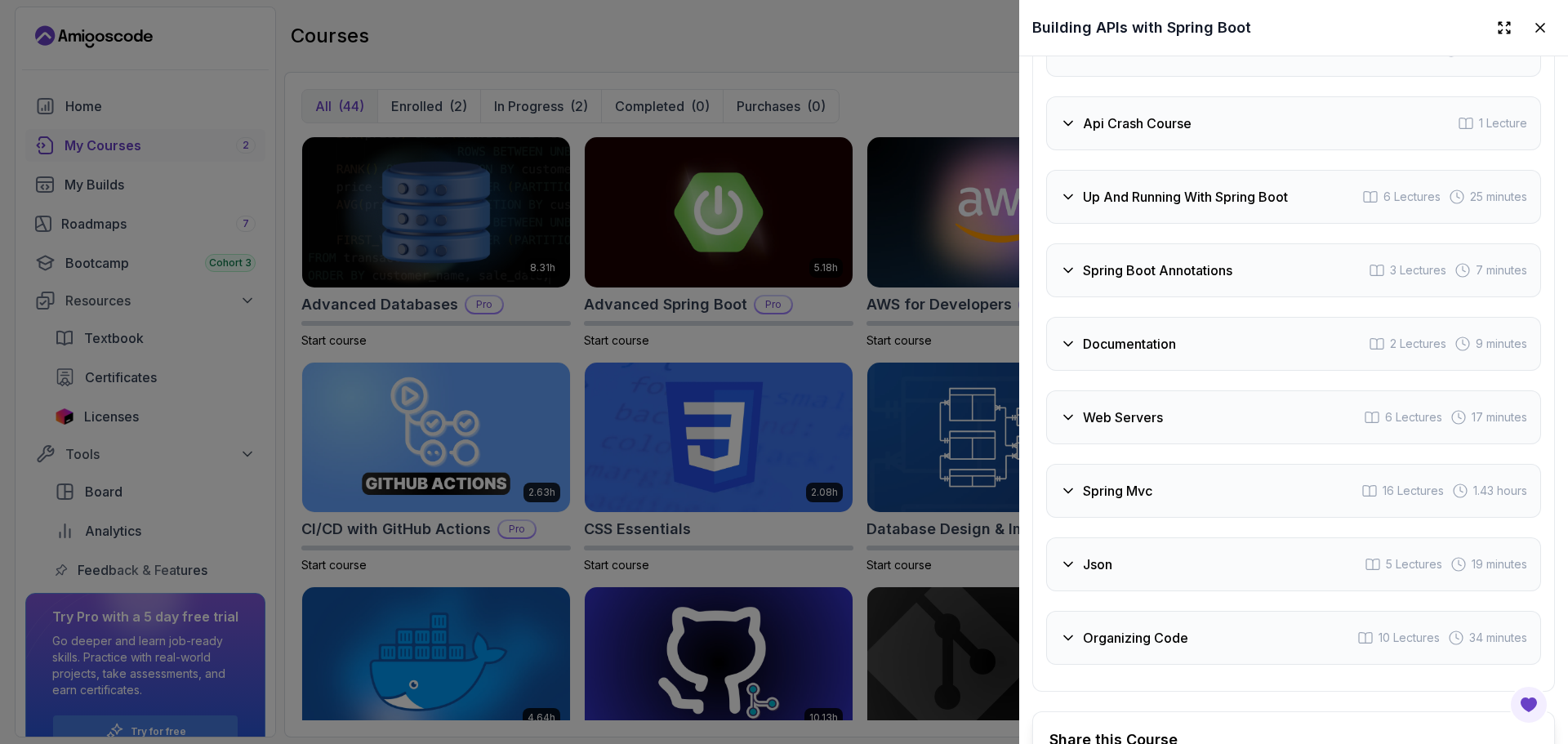
click at [1090, 133] on h3 "Api Crash Course" at bounding box center [1137, 123] width 108 height 20
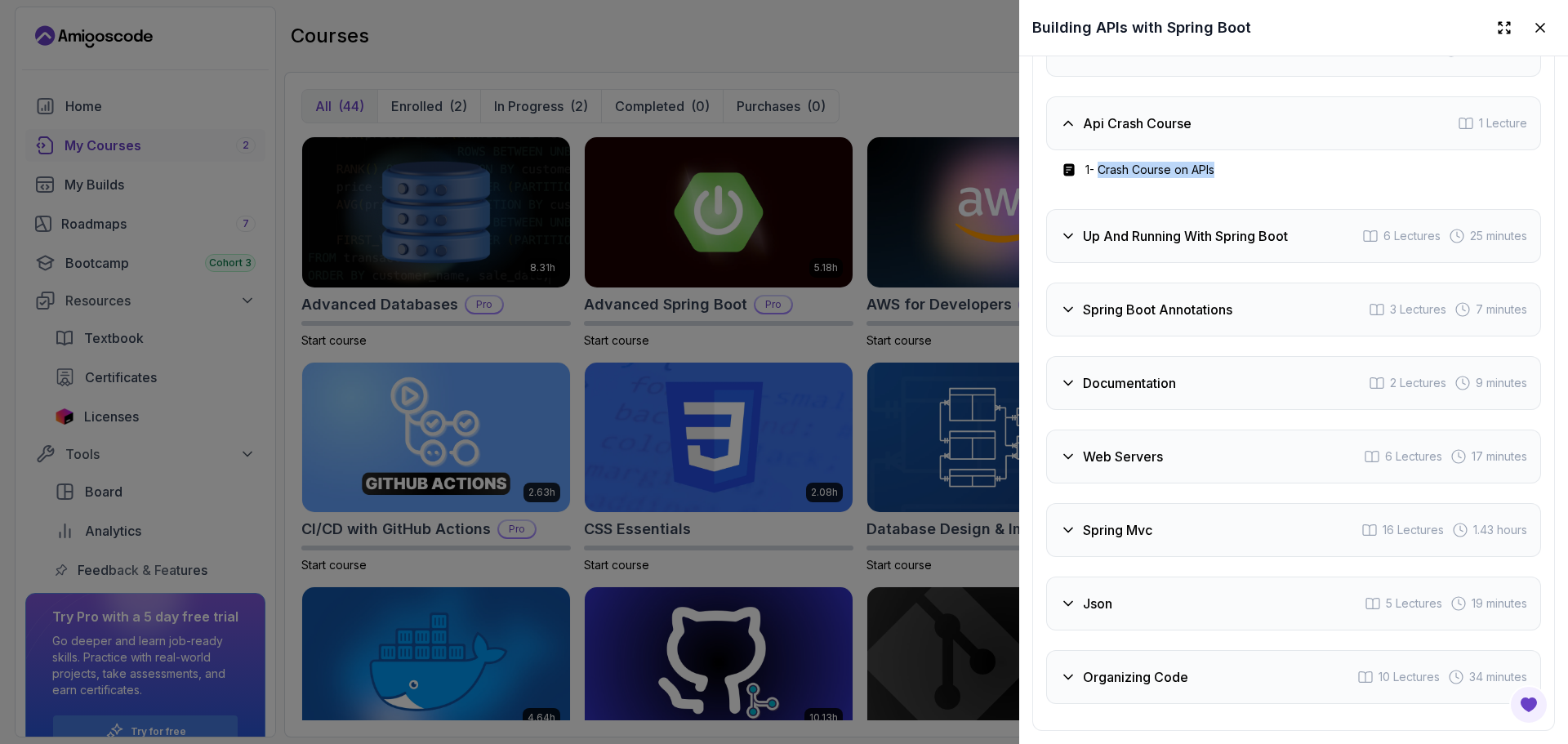
drag, startPoint x: 1103, startPoint y: 230, endPoint x: 1236, endPoint y: 236, distance: 133.1
click at [1236, 179] on div "1 - Crash Course on APIs" at bounding box center [1293, 170] width 469 height 20
